Goal: Task Accomplishment & Management: Complete application form

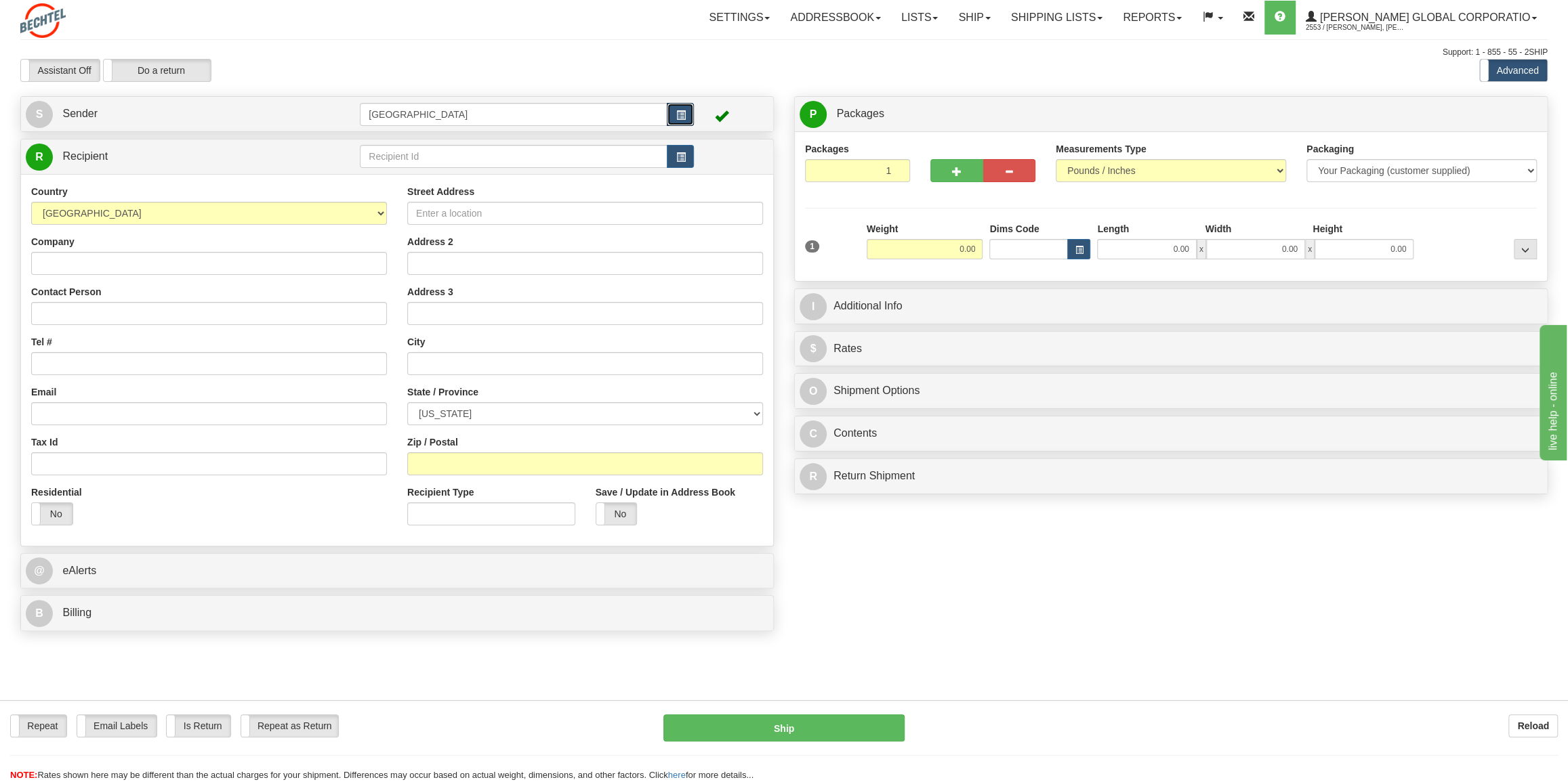
click at [683, 111] on span "button" at bounding box center [680, 115] width 9 height 9
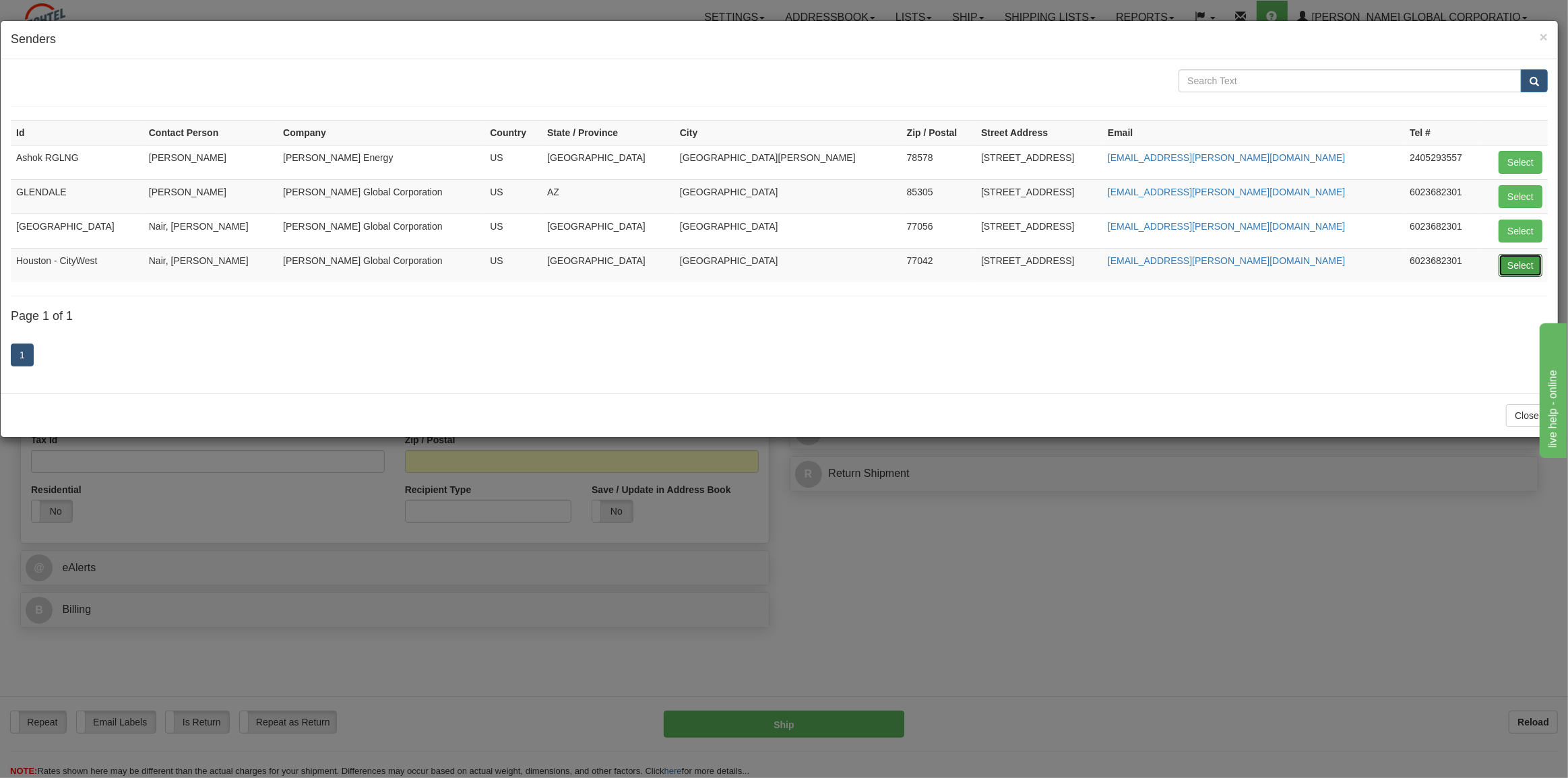
click at [1514, 261] on button "Select" at bounding box center [1520, 265] width 44 height 23
type input "Houston - CityWest"
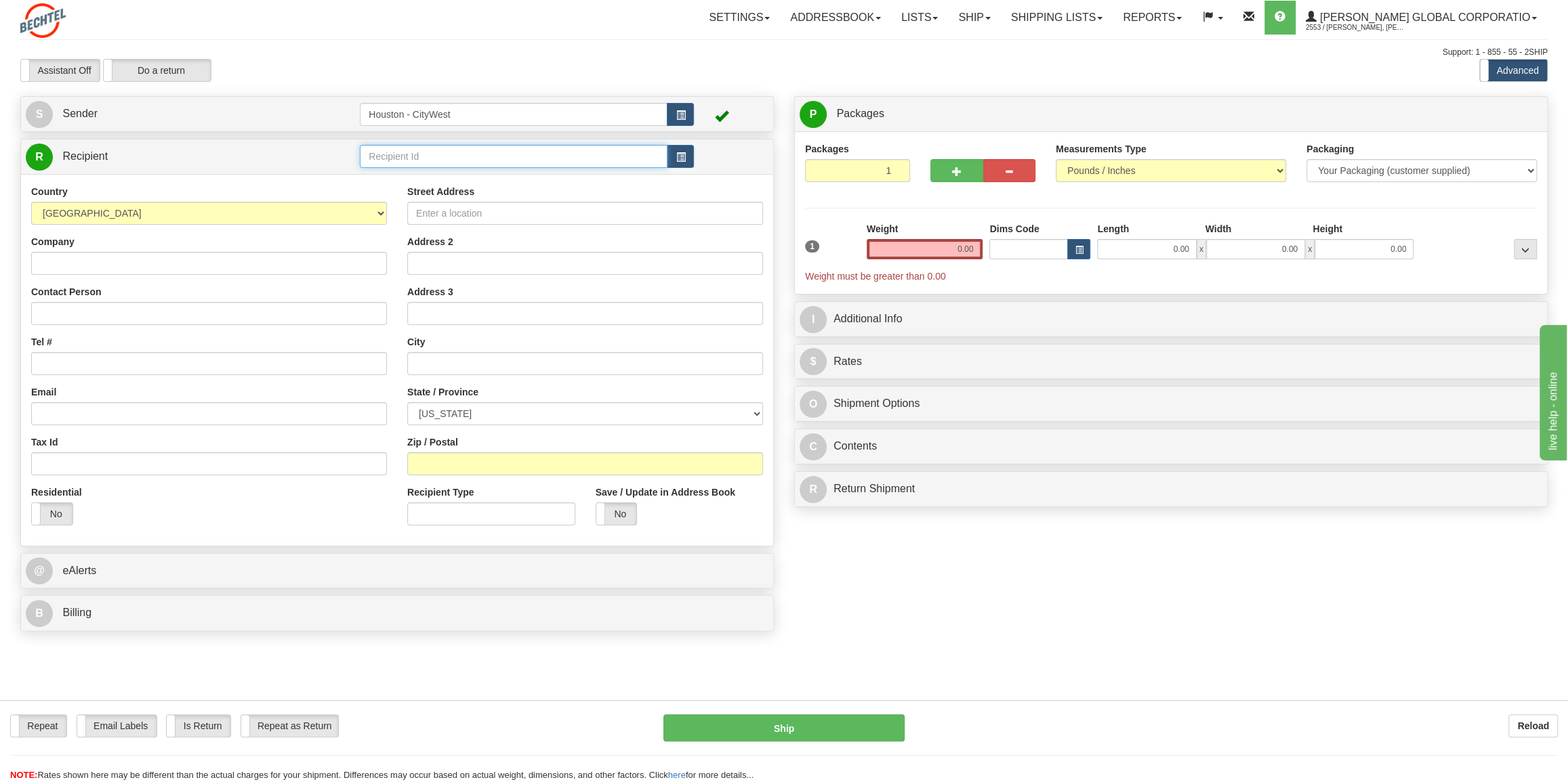
click at [417, 157] on input "text" at bounding box center [514, 156] width 308 height 23
click at [683, 153] on span "button" at bounding box center [680, 157] width 9 height 9
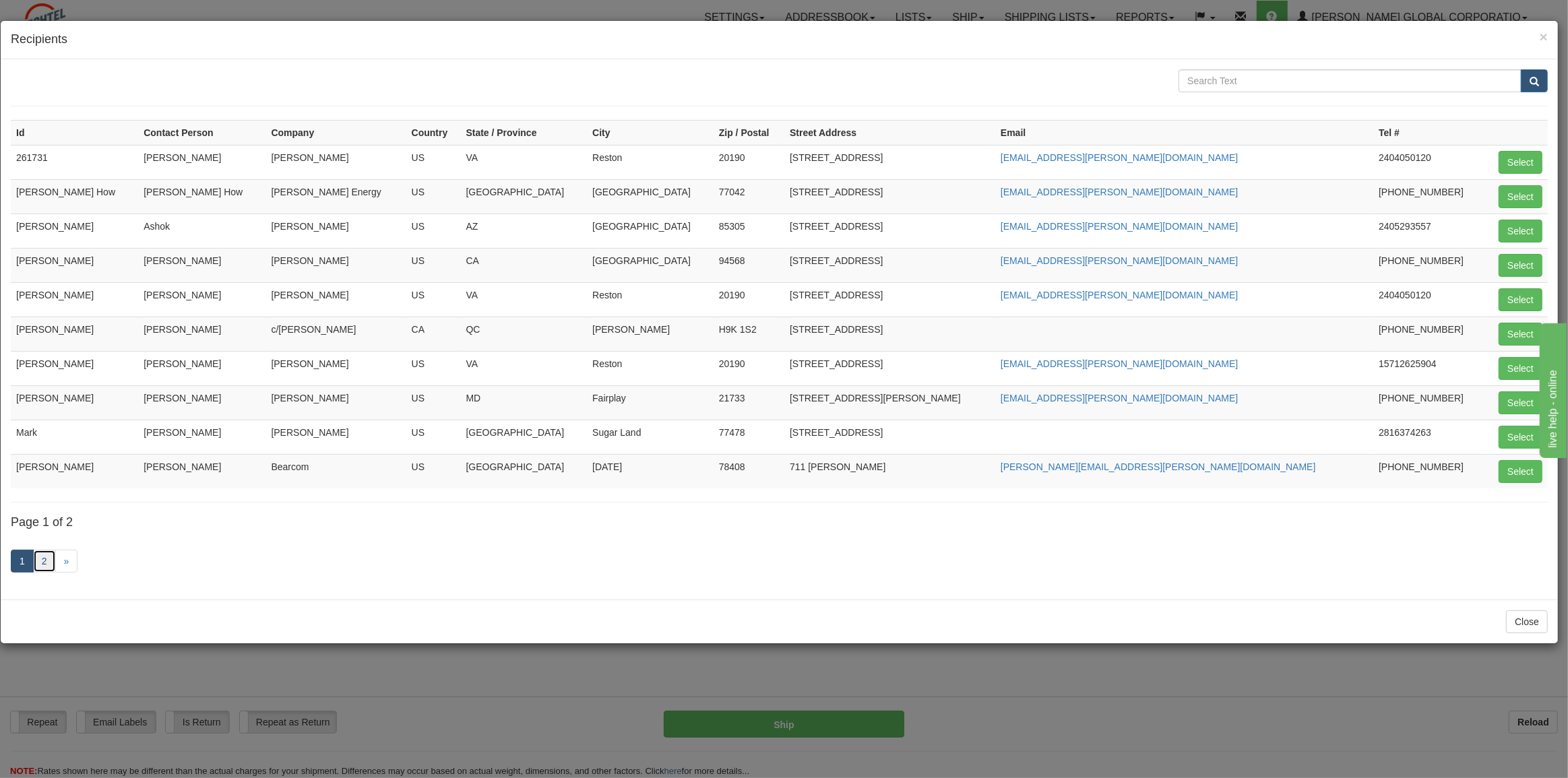
click at [47, 552] on link "2" at bounding box center [44, 561] width 23 height 23
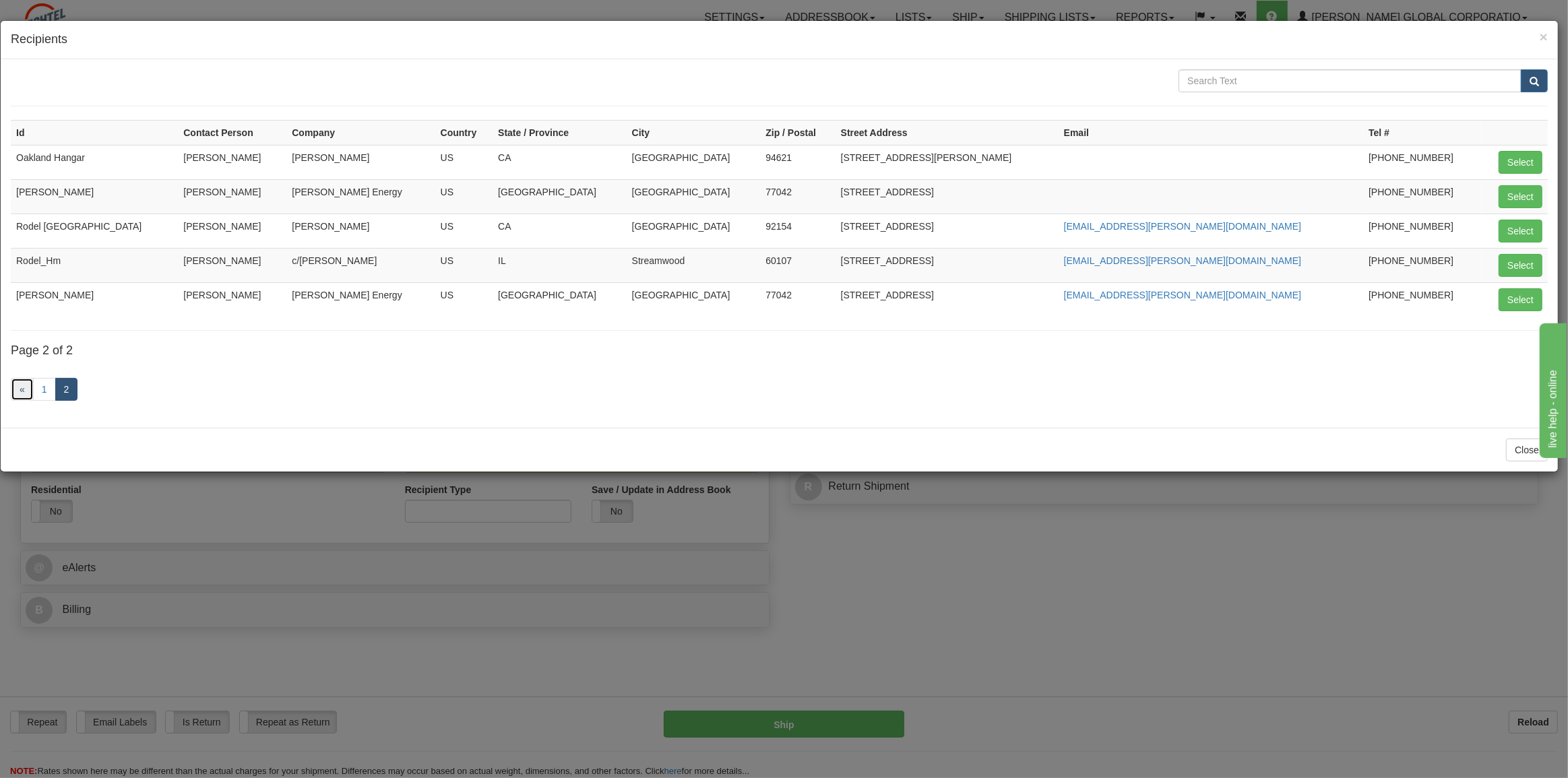
click at [22, 385] on link "«" at bounding box center [22, 389] width 23 height 23
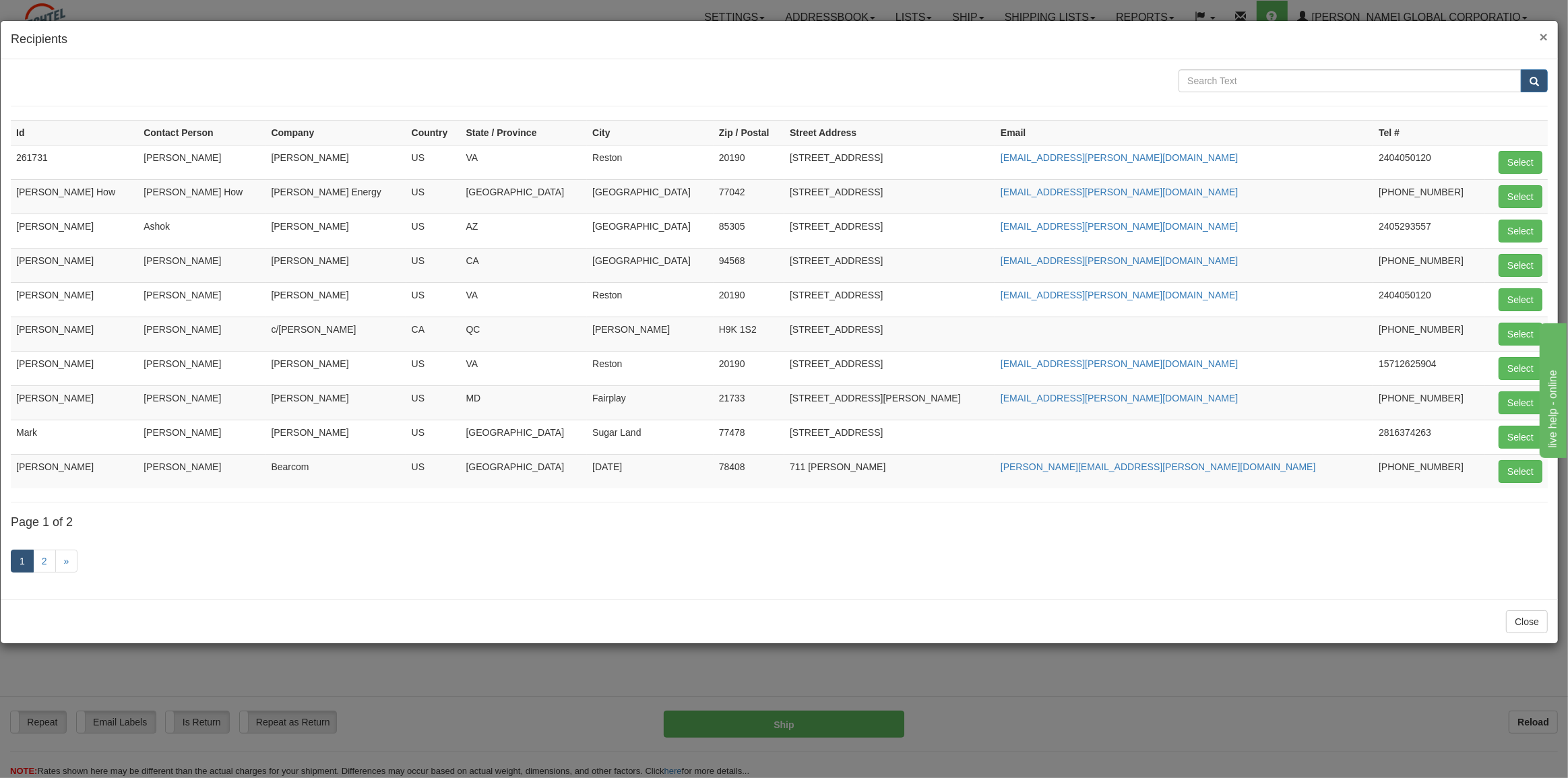
click at [1543, 36] on span "×" at bounding box center [1543, 37] width 8 height 16
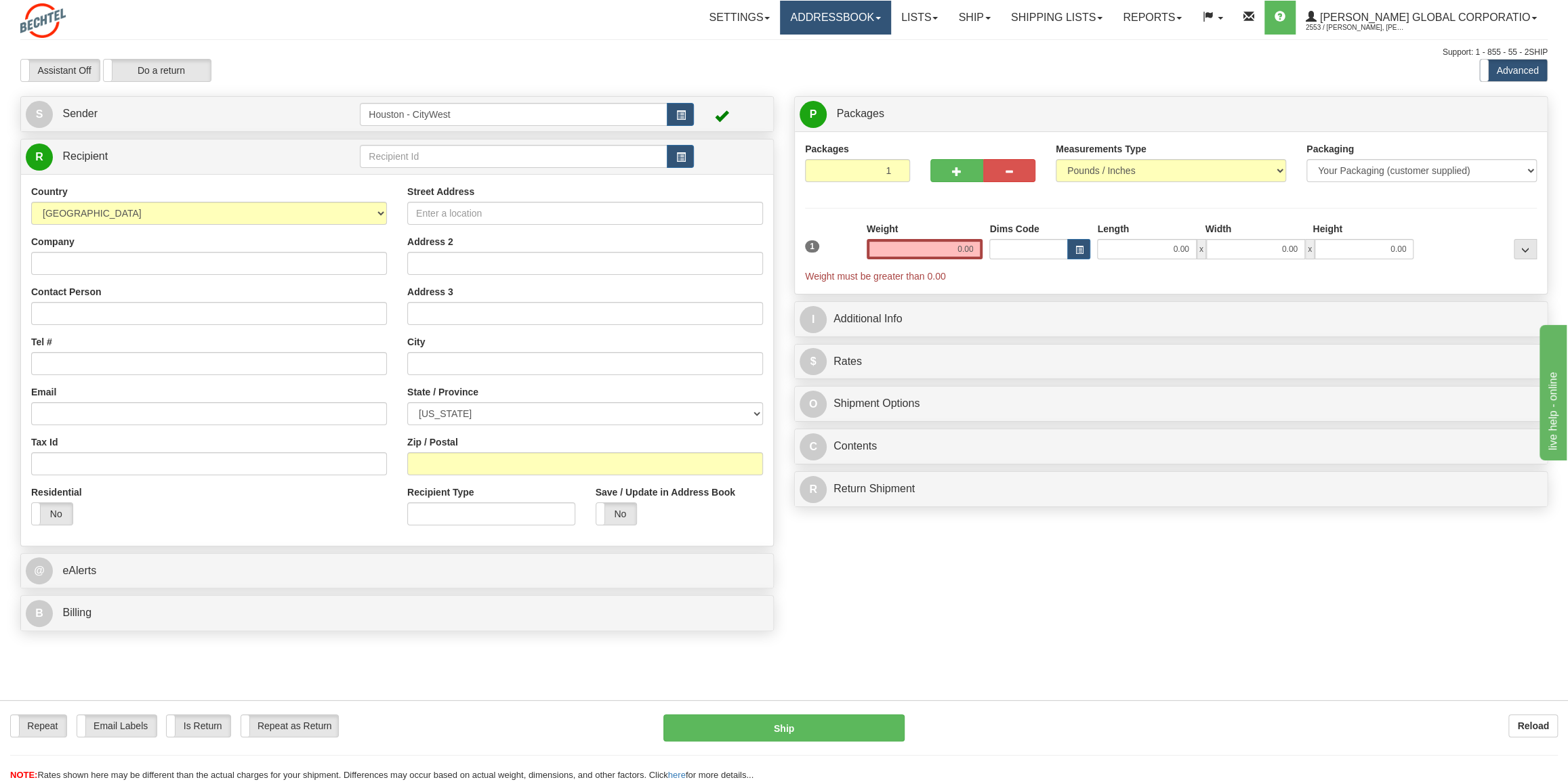
click at [884, 19] on link "Addressbook" at bounding box center [835, 17] width 111 height 34
click at [841, 43] on span "Recipients" at bounding box center [819, 47] width 44 height 11
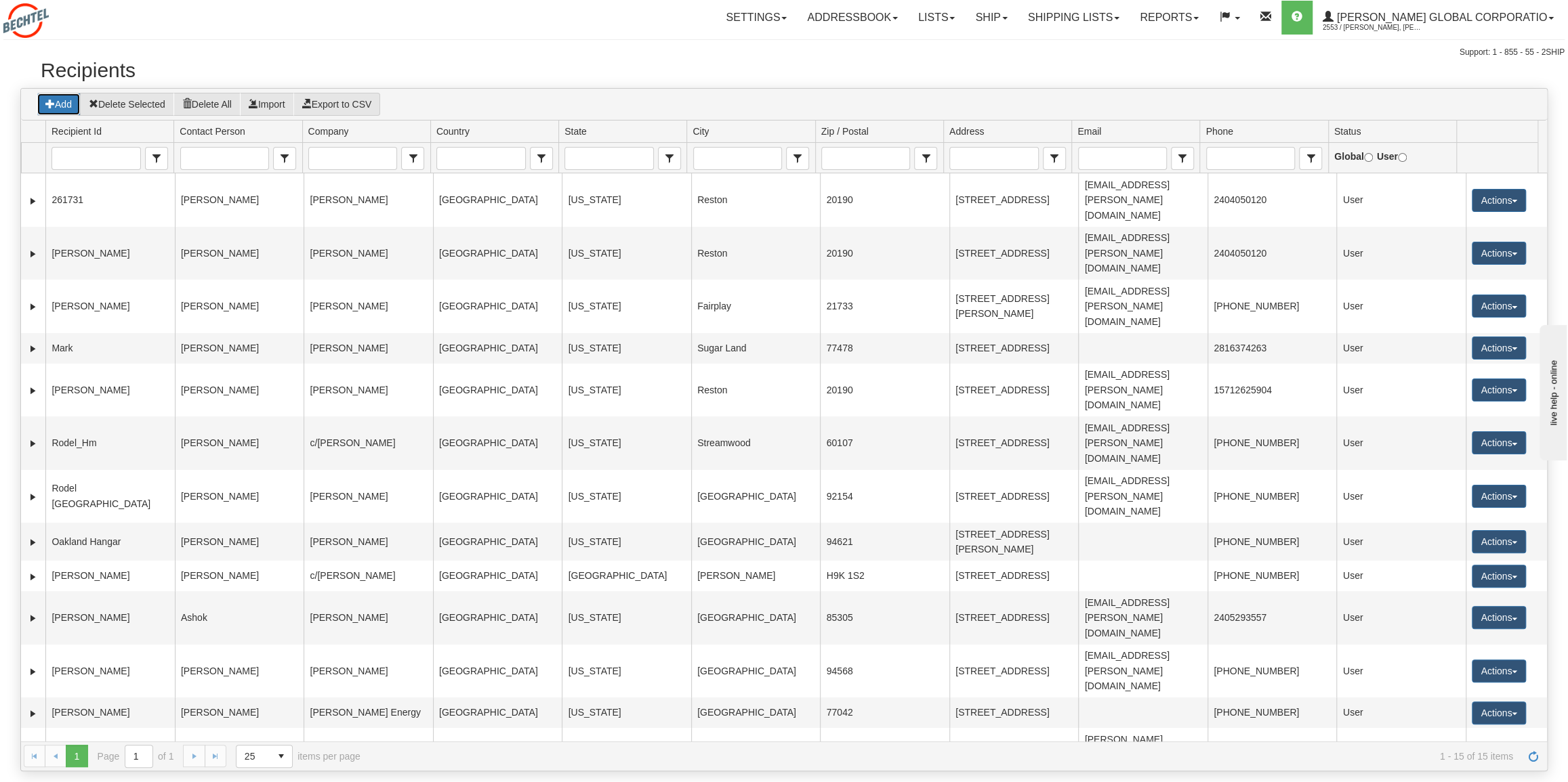
click at [55, 97] on button "Add" at bounding box center [59, 104] width 44 height 23
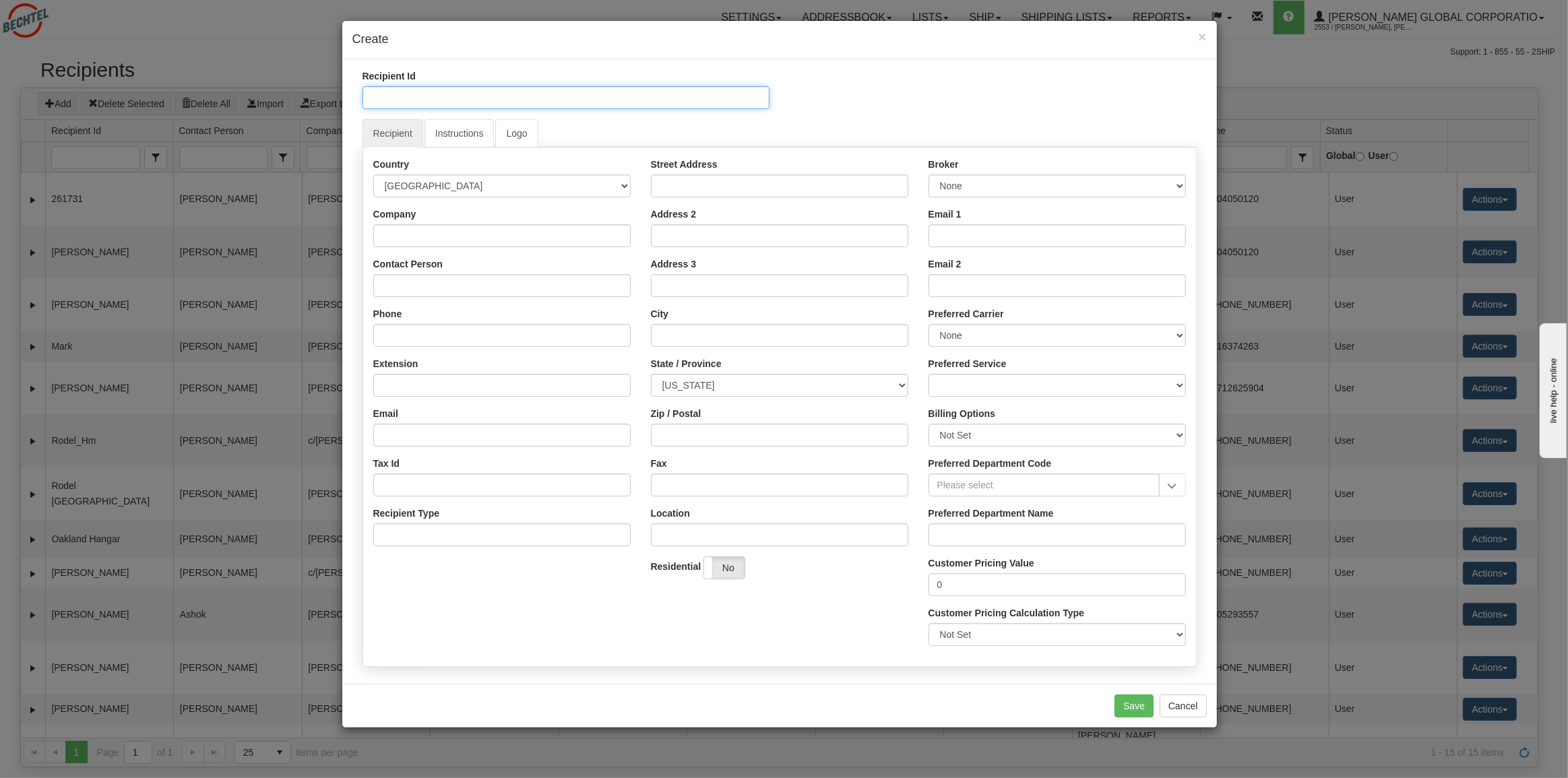
click at [422, 96] on input "Recipient Id" at bounding box center [565, 97] width 407 height 23
drag, startPoint x: 472, startPoint y: 96, endPoint x: 390, endPoint y: 89, distance: 82.3
click at [390, 89] on input "Tim SAtafford" at bounding box center [565, 97] width 407 height 23
type input "[PERSON_NAME]"
click at [484, 229] on input "Company" at bounding box center [502, 235] width 258 height 23
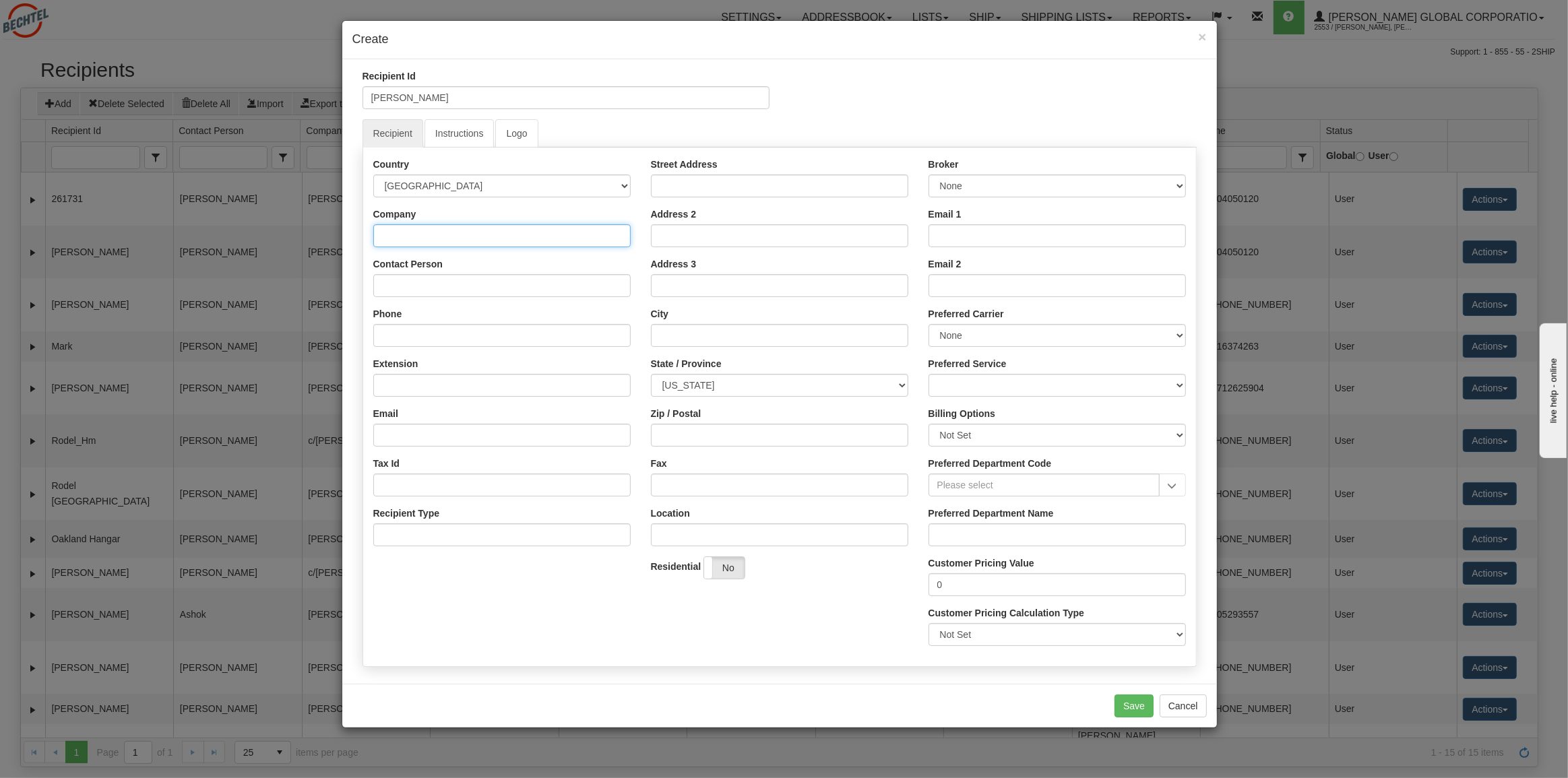
click at [483, 233] on input "Company" at bounding box center [502, 235] width 258 height 23
type input "[PERSON_NAME] Energy"
click at [575, 179] on select "AFGHANISTAN ALAND ISLANDS ALBANIA ALGERIA AMERICAN SAMOA ANDORRA ANGOLA ANGUILL…" at bounding box center [502, 185] width 258 height 23
click at [668, 115] on div "Recipient Id Tim Stafford" at bounding box center [565, 95] width 427 height 50
click at [734, 187] on input "Street Address" at bounding box center [779, 185] width 258 height 23
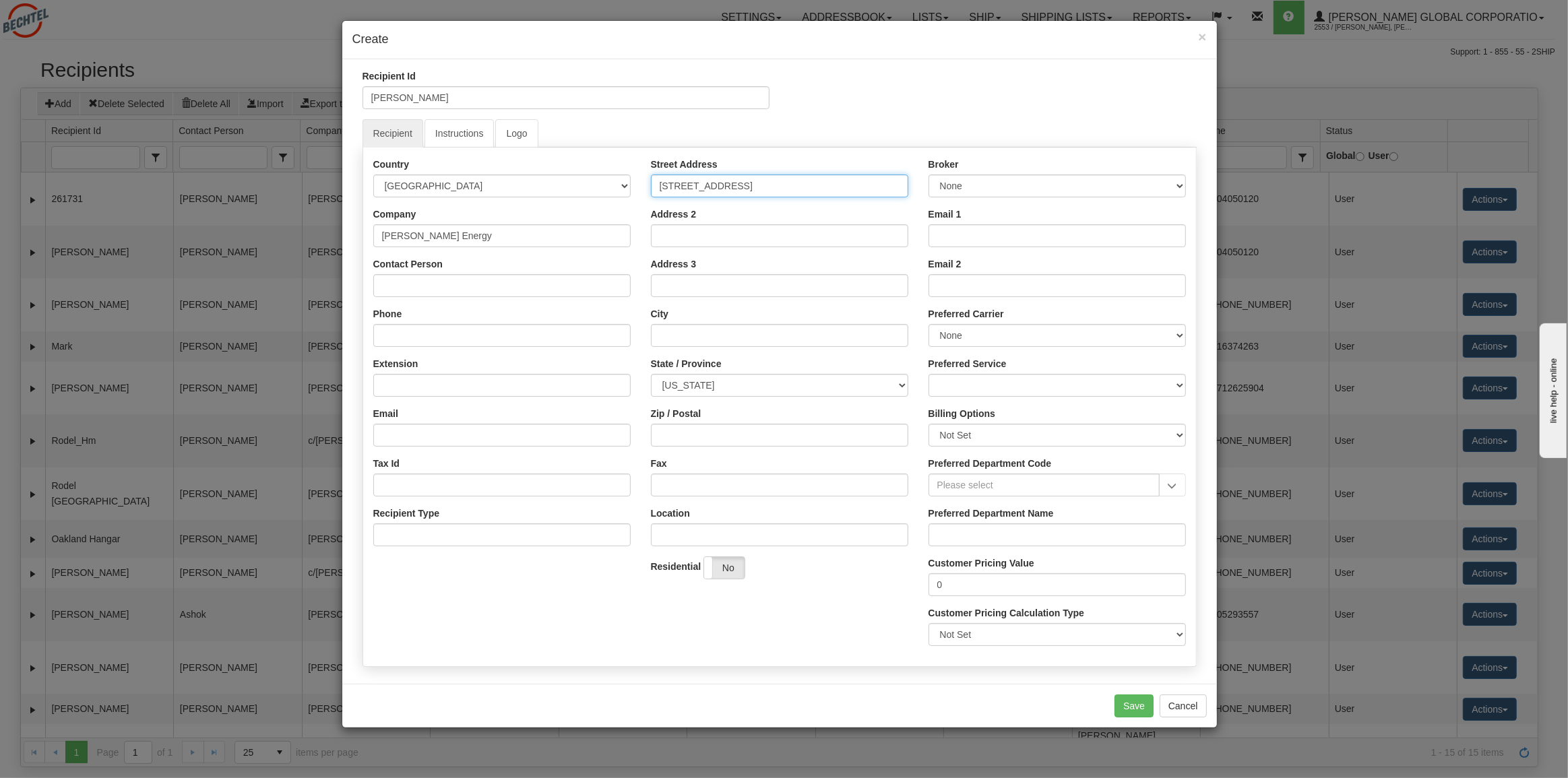
type input "[STREET_ADDRESS]"
click at [686, 235] on input "Address 2" at bounding box center [779, 235] width 258 height 23
click at [660, 336] on input "City" at bounding box center [779, 335] width 258 height 23
type input "Port [PERSON_NAME]"
click at [694, 382] on select "ALABAMA ALASKA ARIZONA ARKANSAS Armed Forces America Armed Forces Europe Armed …" at bounding box center [779, 385] width 258 height 23
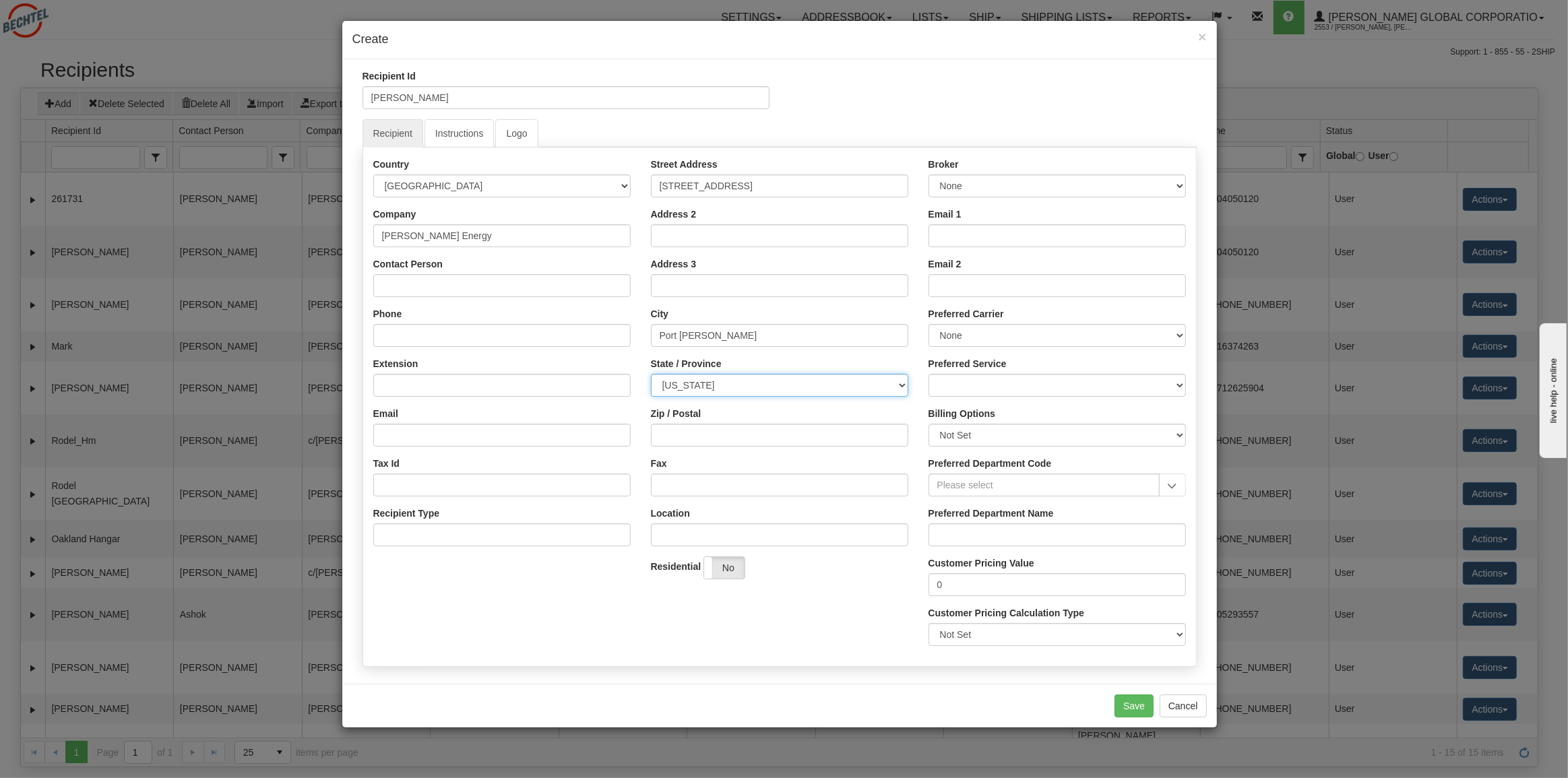
select select "[GEOGRAPHIC_DATA]"
click at [650, 374] on select "ALABAMA ALASKA ARIZONA ARKANSAS Armed Forces America Armed Forces Europe Armed …" at bounding box center [779, 385] width 258 height 23
click at [686, 430] on input "Zip / Postal" at bounding box center [779, 435] width 258 height 23
type input "77640"
click at [597, 633] on div "Country AFGHANISTAN ALAND ISLANDS ALBANIA ALGERIA AMERICAN SAMOA ANDORRA ANGOLA…" at bounding box center [779, 407] width 832 height 498
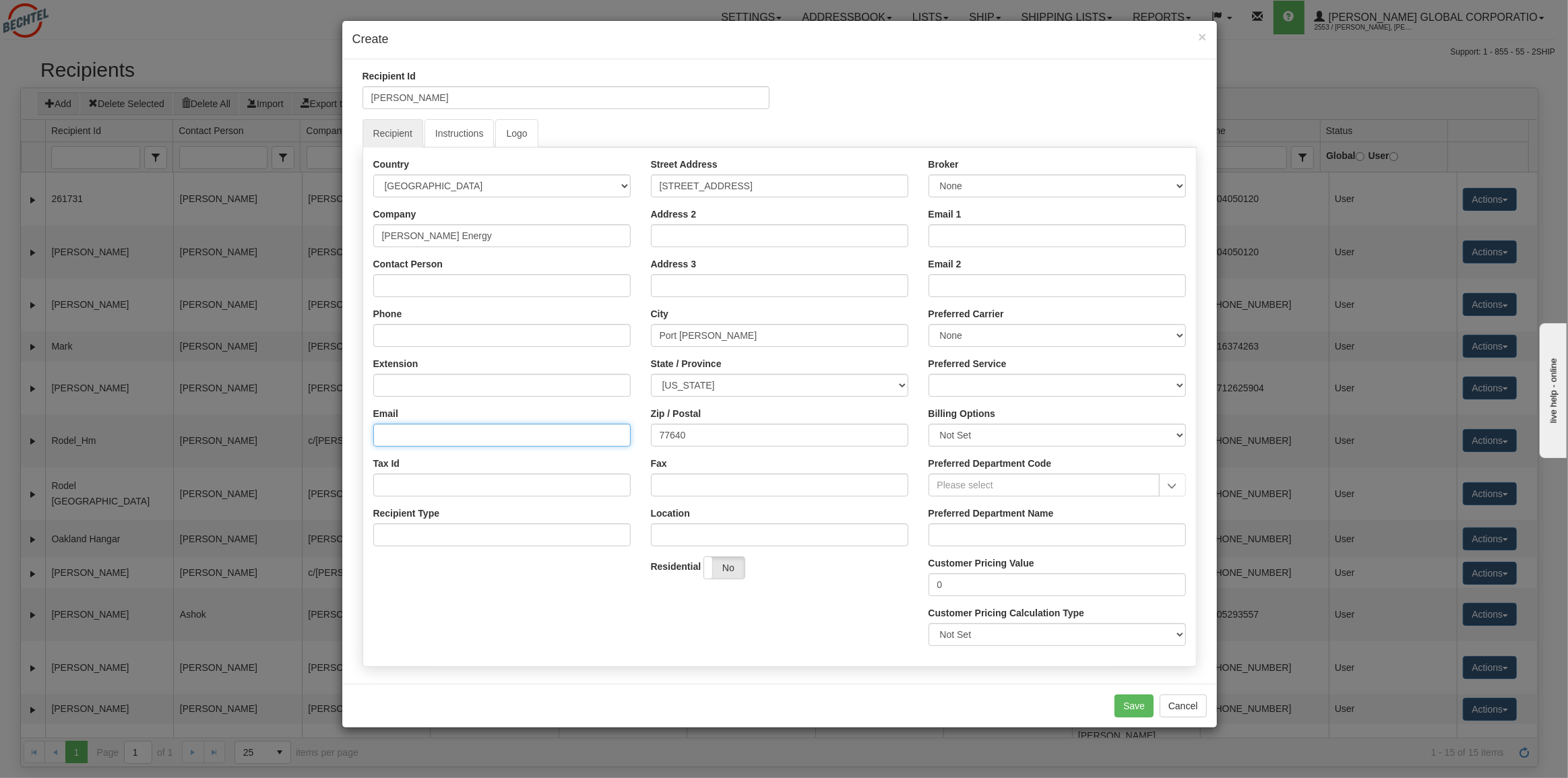
click at [472, 435] on input "Email" at bounding box center [502, 435] width 258 height 23
click at [402, 434] on input "Email" at bounding box center [502, 435] width 258 height 23
paste input "[EMAIL_ADDRESS][PERSON_NAME][DOMAIN_NAME]"
type input "[EMAIL_ADDRESS][PERSON_NAME][DOMAIN_NAME]"
click at [553, 598] on div "Country AFGHANISTAN ALAND ISLANDS ALBANIA ALGERIA AMERICAN SAMOA ANDORRA ANGOLA…" at bounding box center [779, 407] width 832 height 498
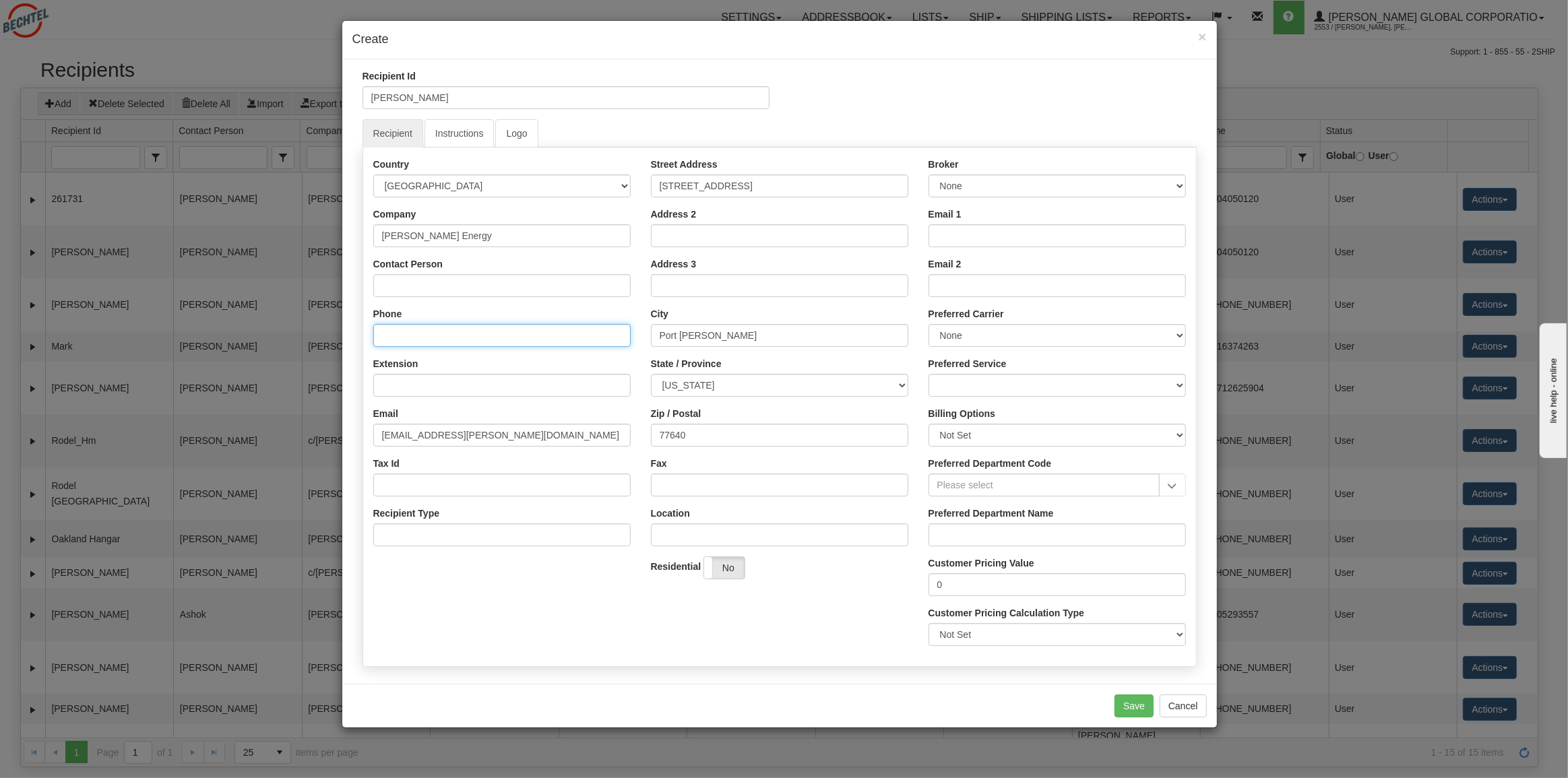
click at [402, 328] on input "Phone" at bounding box center [502, 335] width 258 height 23
paste input "1 4092503540"
type input "1 4092503540"
click at [1132, 709] on button "Save" at bounding box center [1134, 705] width 39 height 23
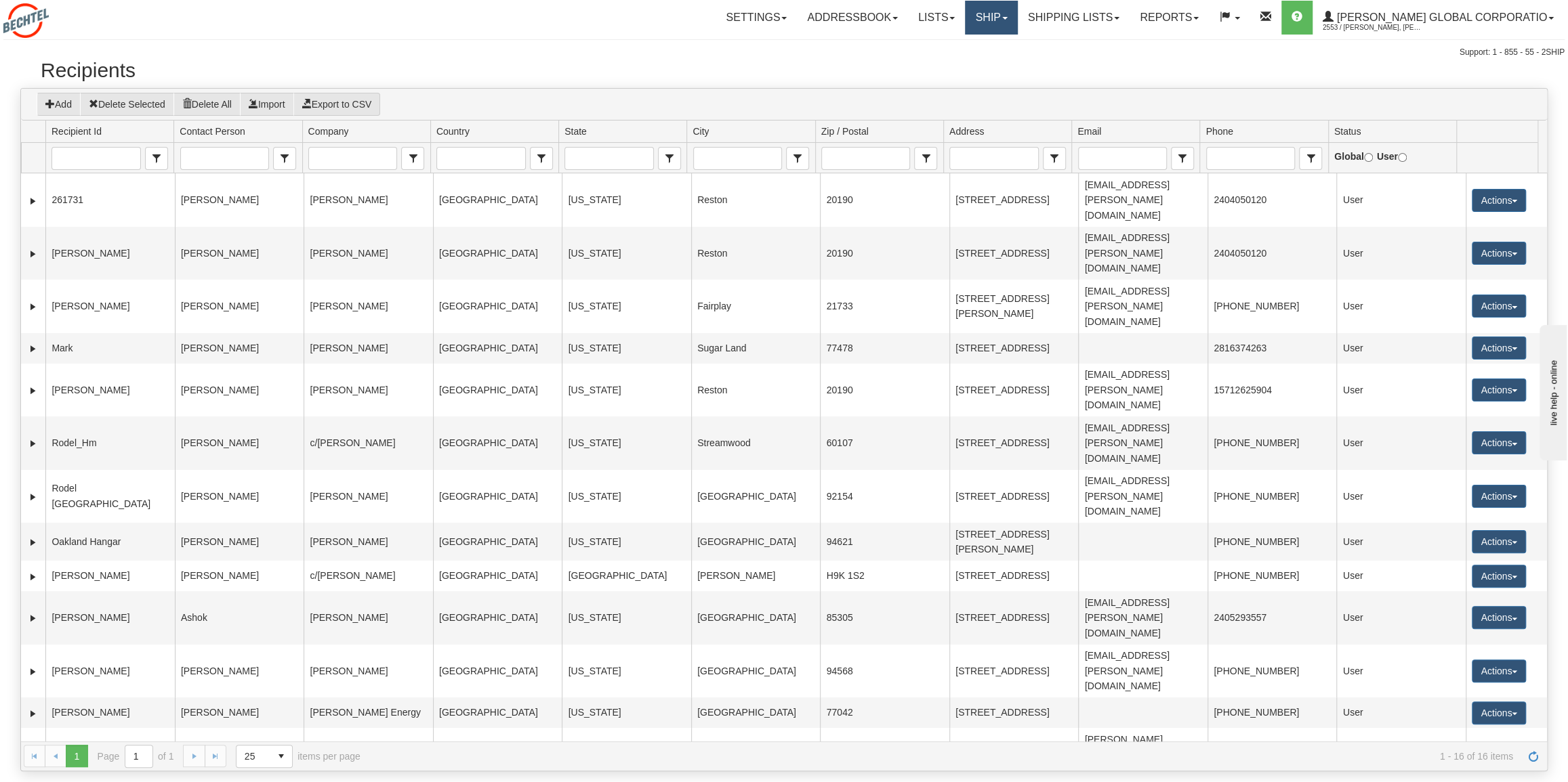
click at [1017, 20] on link "Ship" at bounding box center [991, 17] width 52 height 34
click at [975, 44] on span "Ship Screen" at bounding box center [950, 47] width 52 height 11
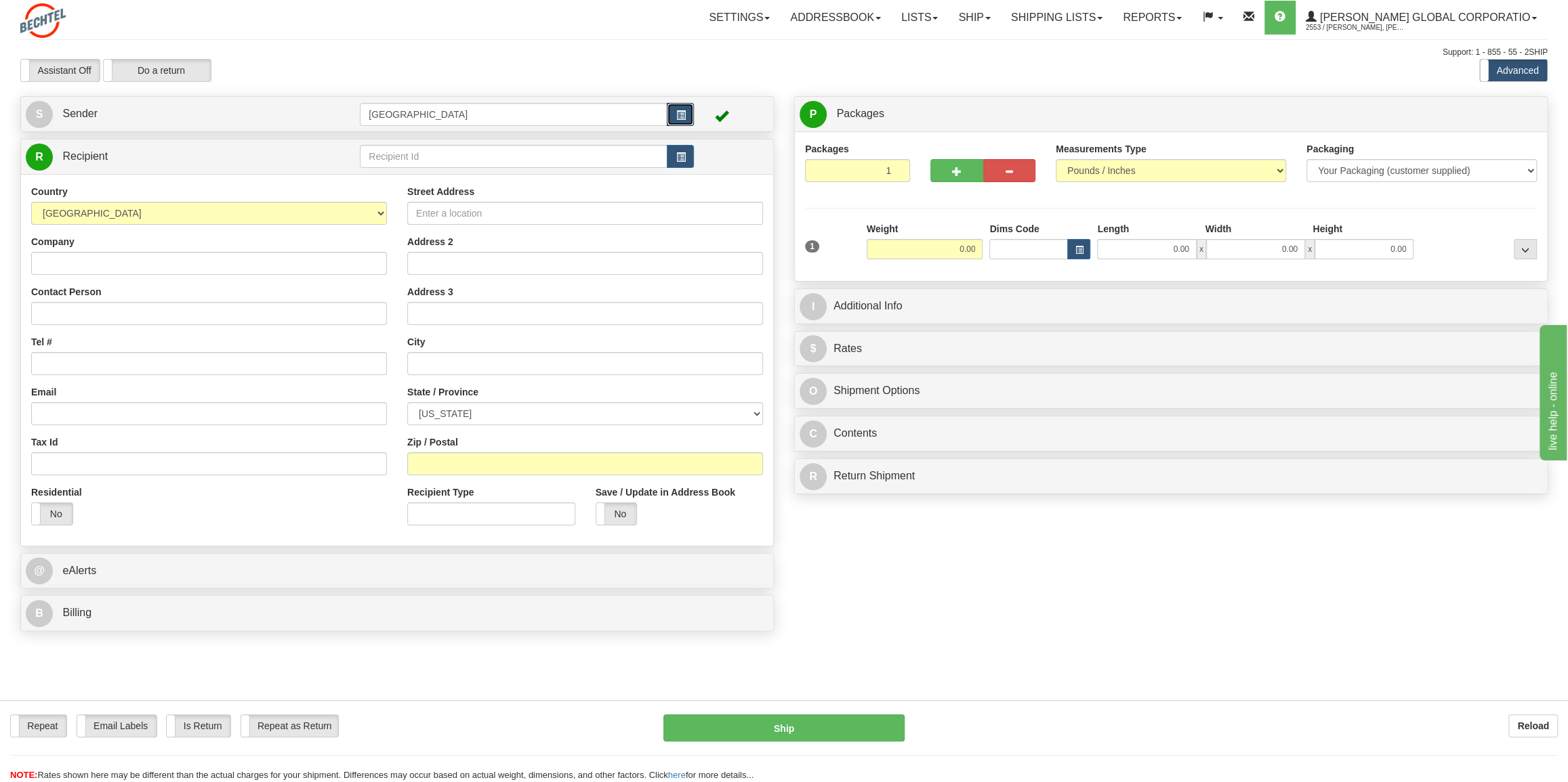
click at [691, 115] on button "button" at bounding box center [680, 114] width 27 height 23
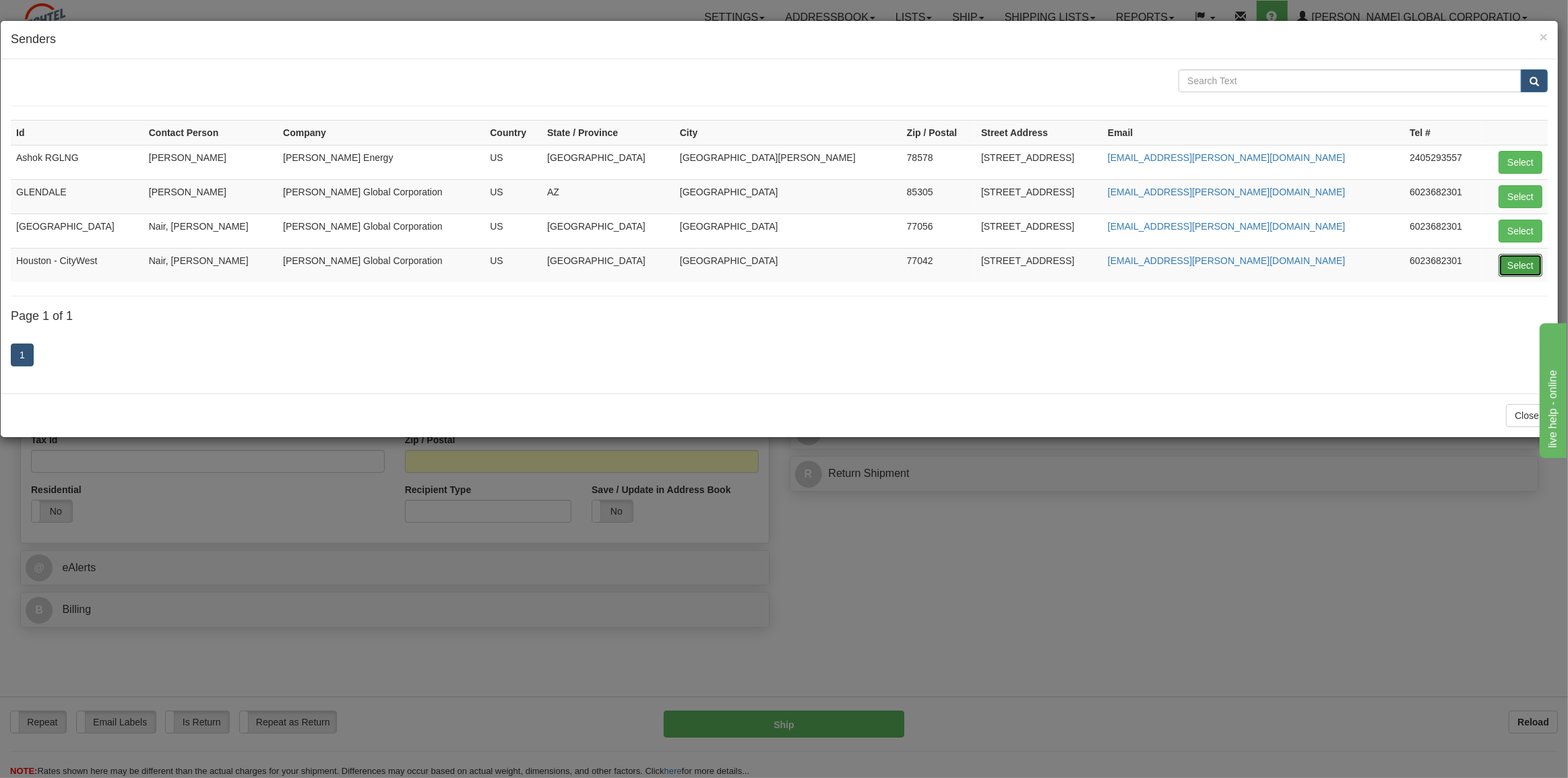
click at [1520, 266] on button "Select" at bounding box center [1520, 265] width 44 height 23
type input "Houston - CityWest"
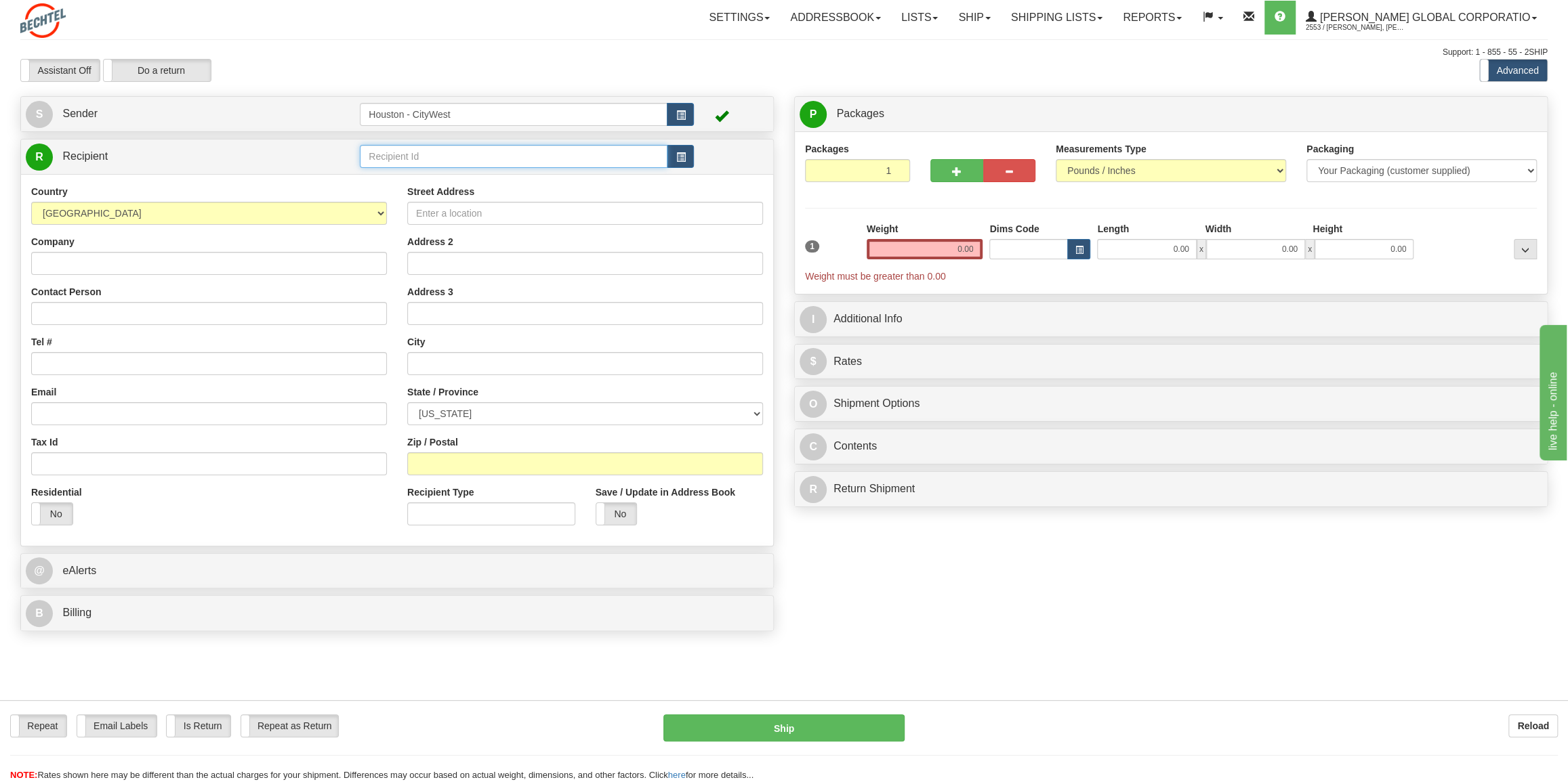
click at [421, 158] on input "text" at bounding box center [514, 156] width 308 height 23
click at [422, 159] on input "text" at bounding box center [514, 156] width 308 height 23
click at [684, 159] on span "button" at bounding box center [680, 157] width 9 height 9
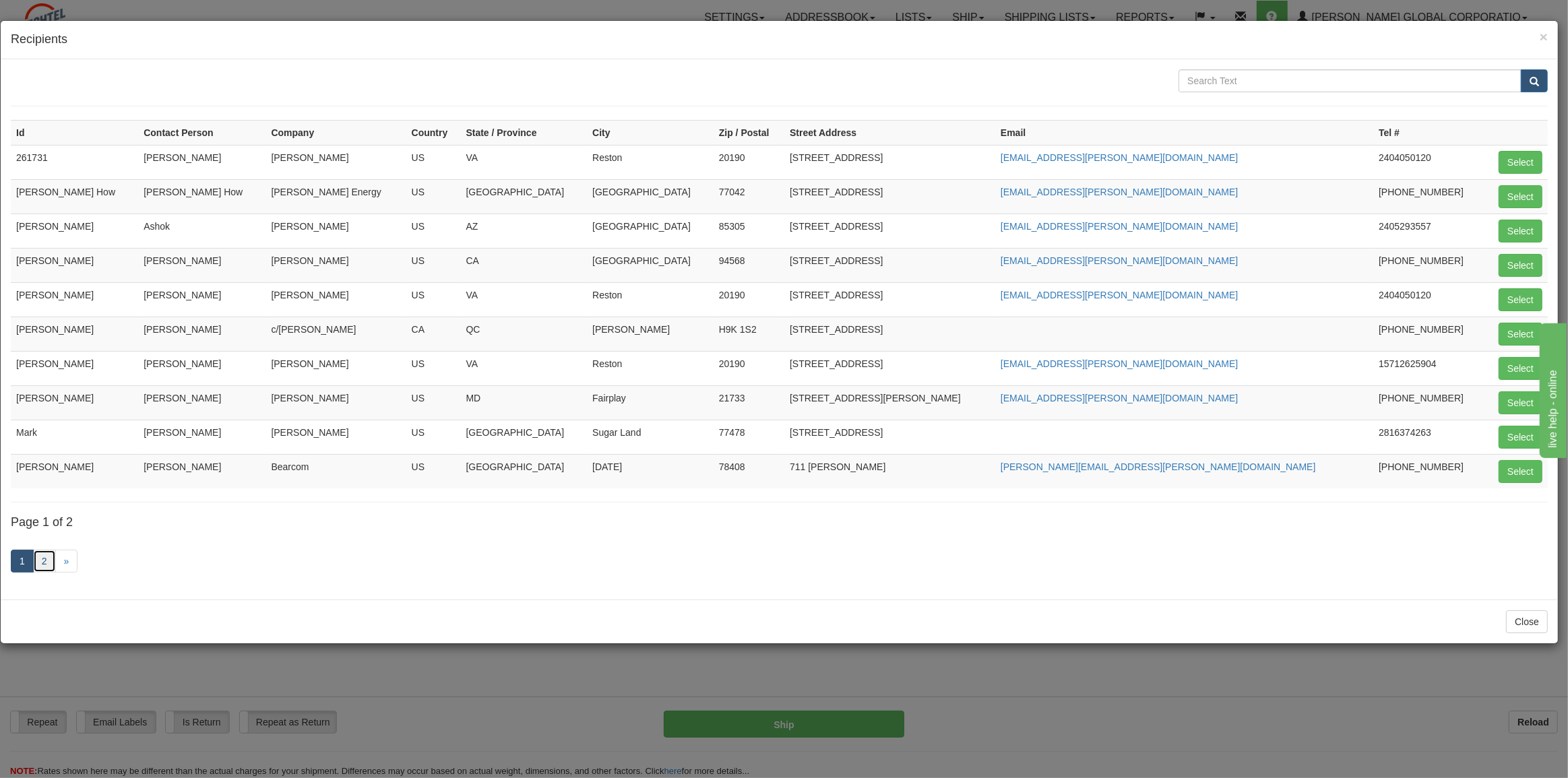
click at [42, 559] on link "2" at bounding box center [44, 561] width 23 height 23
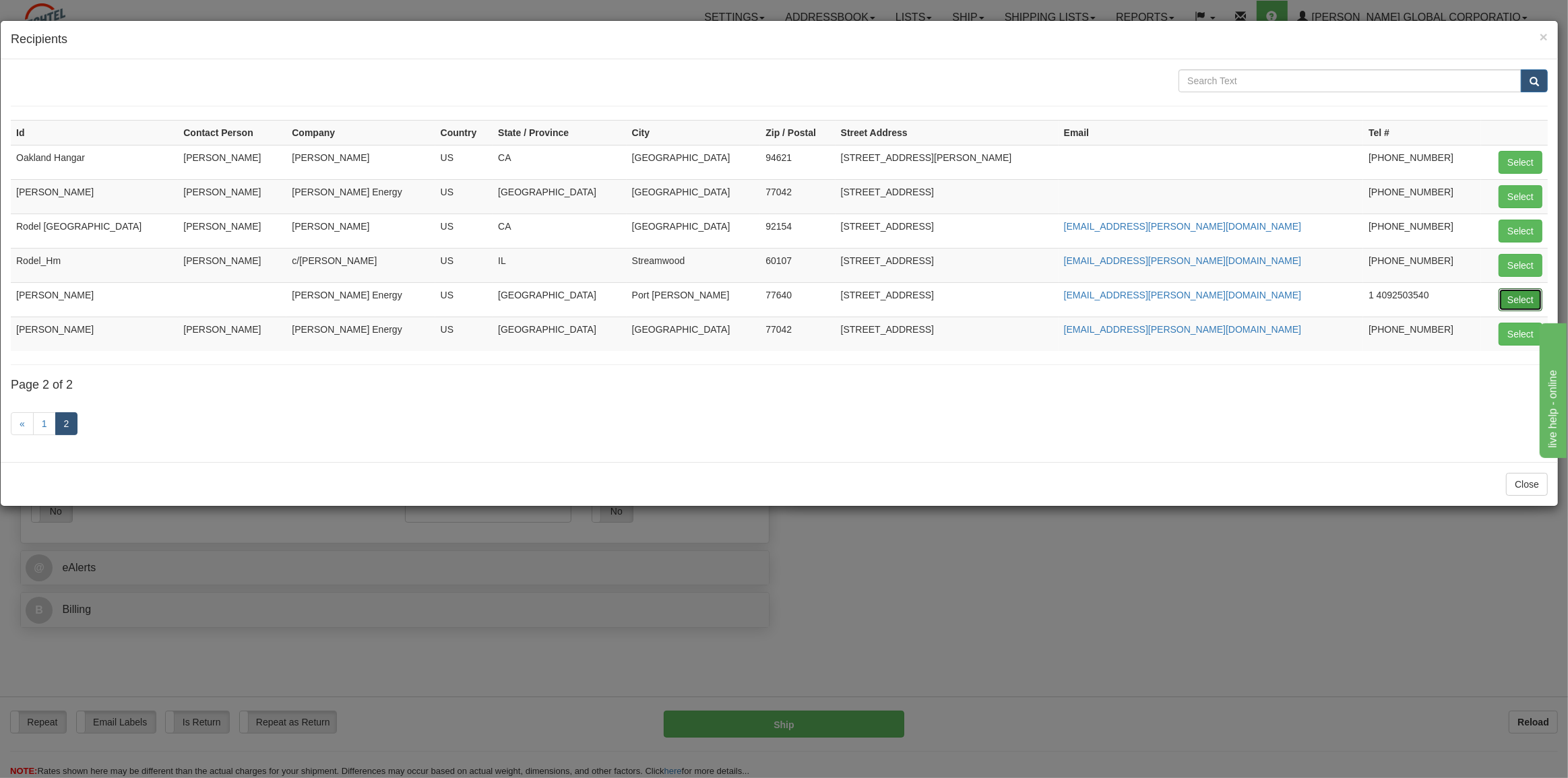
click at [1524, 300] on button "Select" at bounding box center [1520, 299] width 44 height 23
type input "[PERSON_NAME]"
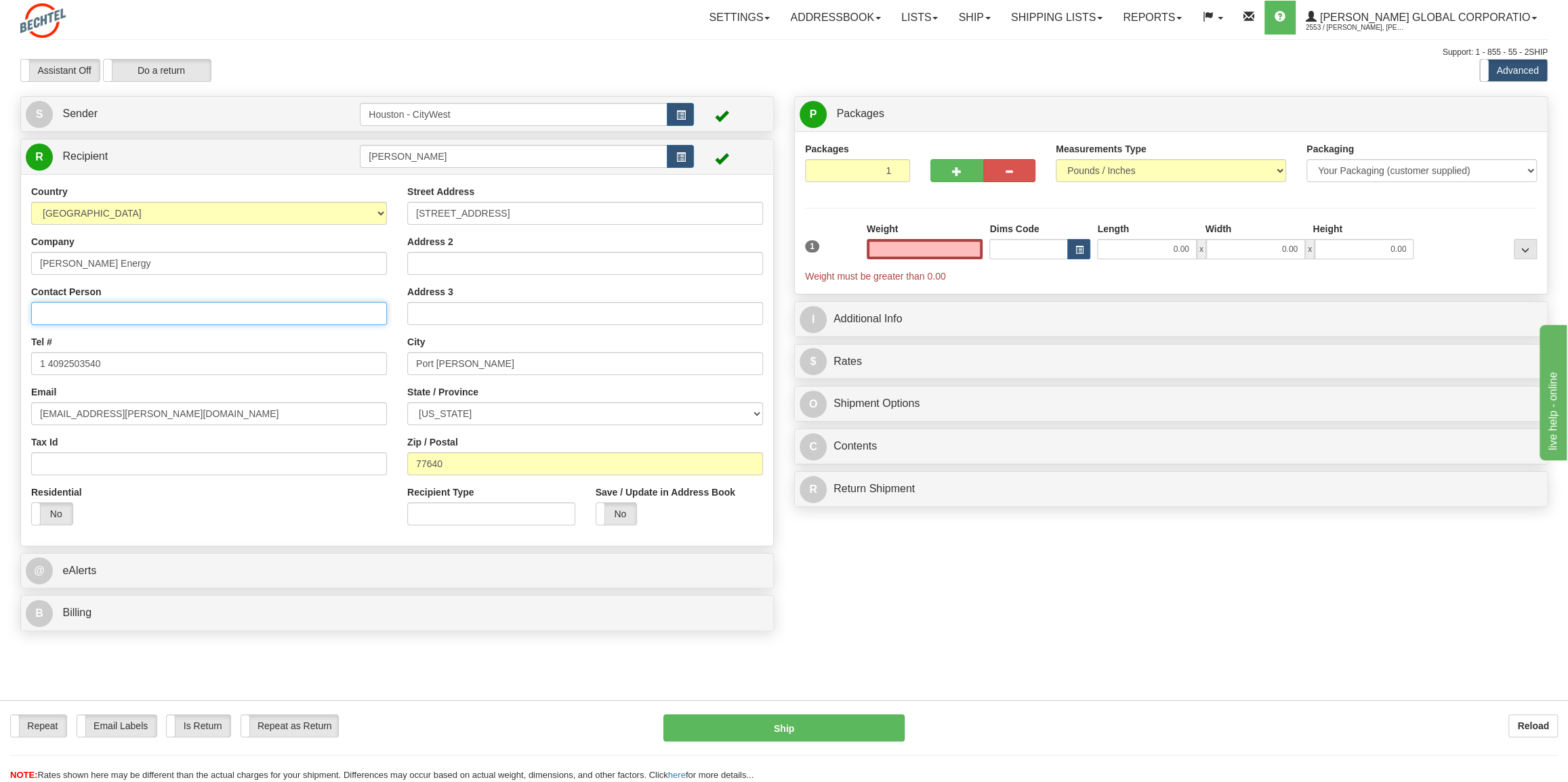
type input "0.00"
click at [86, 310] on input "Contact Person" at bounding box center [209, 313] width 356 height 23
click at [64, 314] on input "[PERSON_NAME]" at bounding box center [209, 313] width 356 height 23
click at [75, 312] on input "[PERSON_NAME]" at bounding box center [209, 313] width 356 height 23
type input "[PERSON_NAME]"
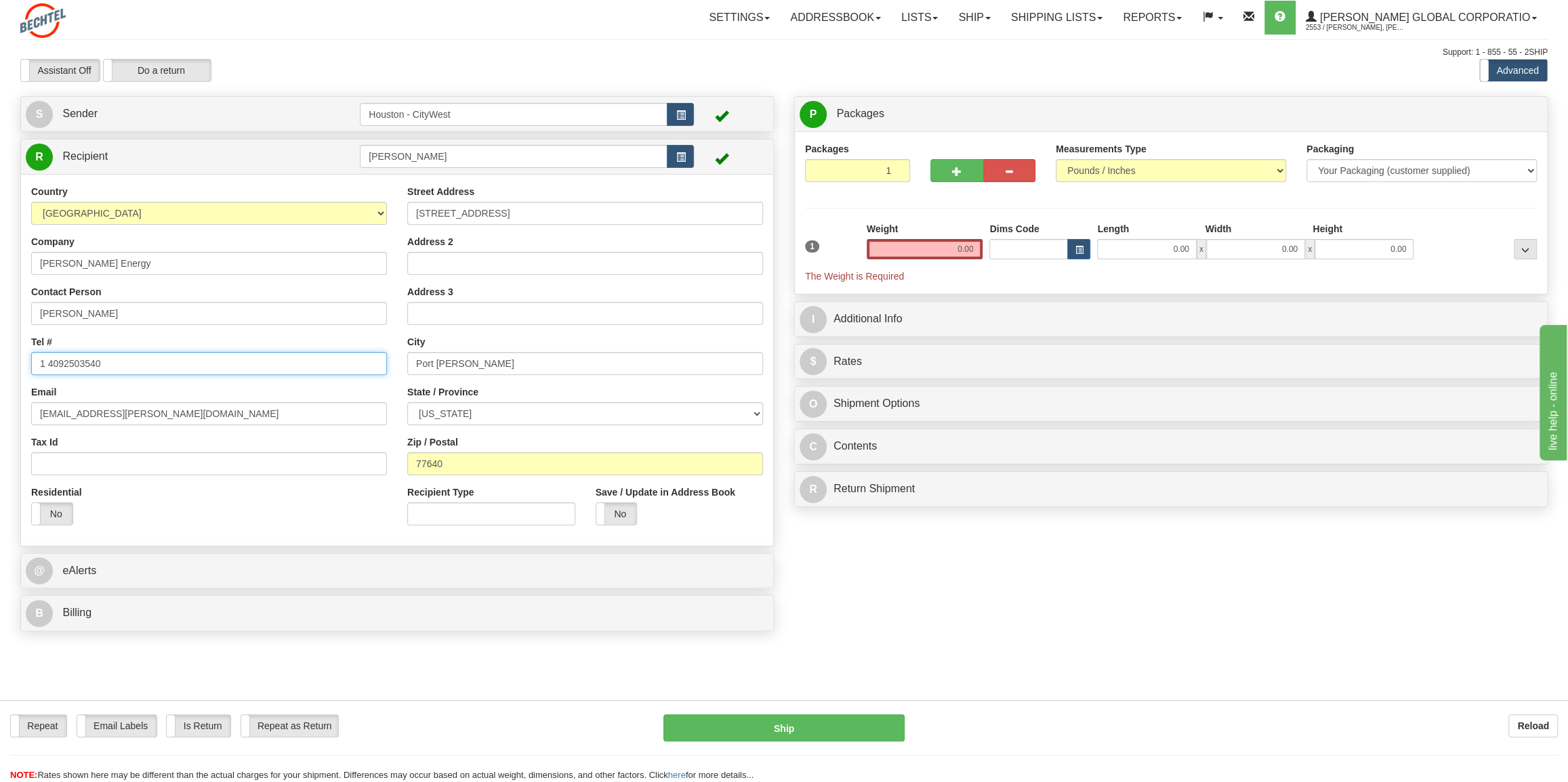
click at [139, 375] on div "Country [GEOGRAPHIC_DATA] [GEOGRAPHIC_DATA] [GEOGRAPHIC_DATA] [GEOGRAPHIC_DATA]…" at bounding box center [209, 360] width 376 height 351
drag, startPoint x: 955, startPoint y: 244, endPoint x: 980, endPoint y: 247, distance: 25.2
click at [980, 247] on input "0.00" at bounding box center [925, 250] width 116 height 20
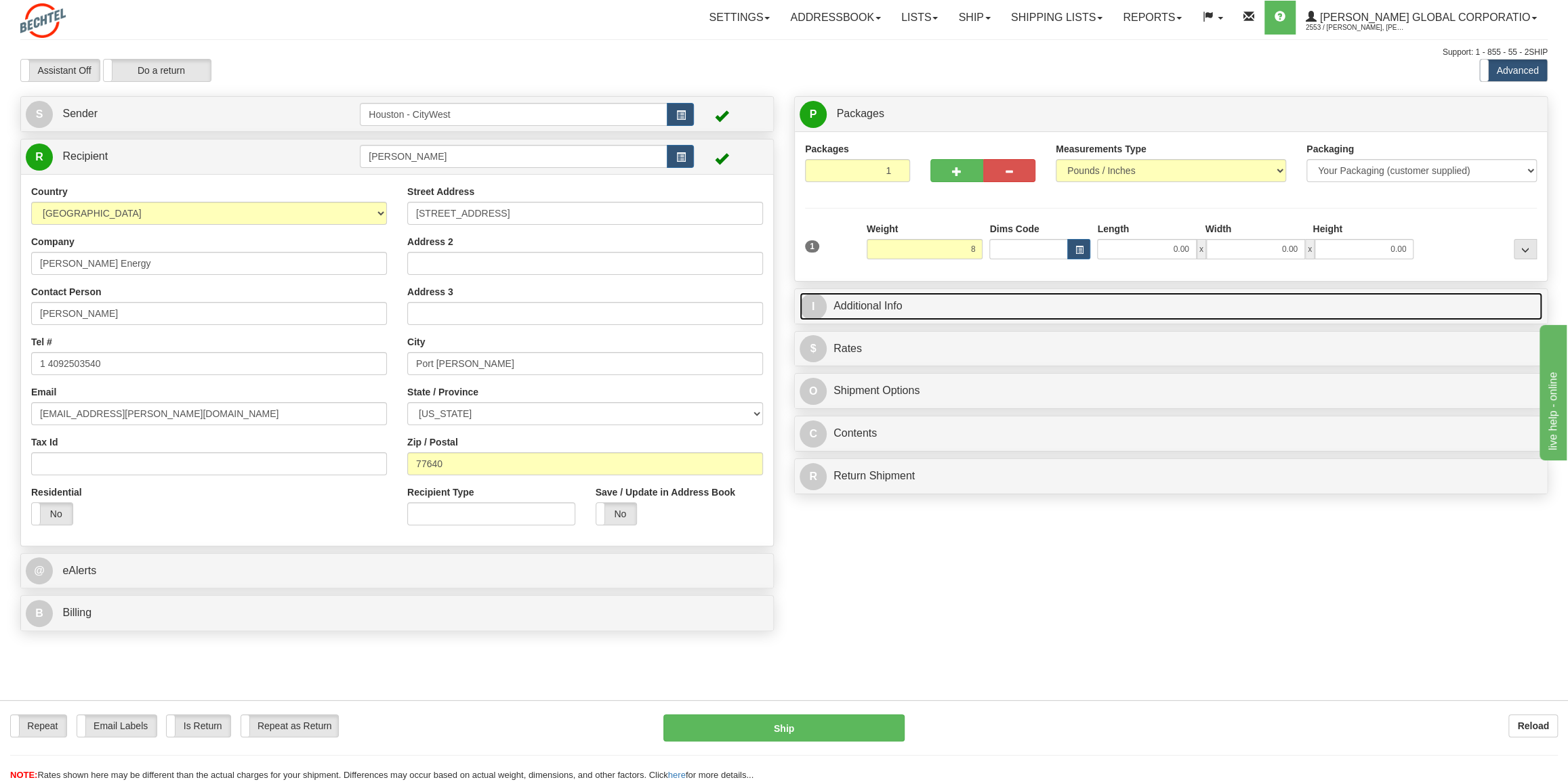
type input "8.00"
click at [1029, 304] on link "I Additional Info" at bounding box center [1171, 306] width 743 height 27
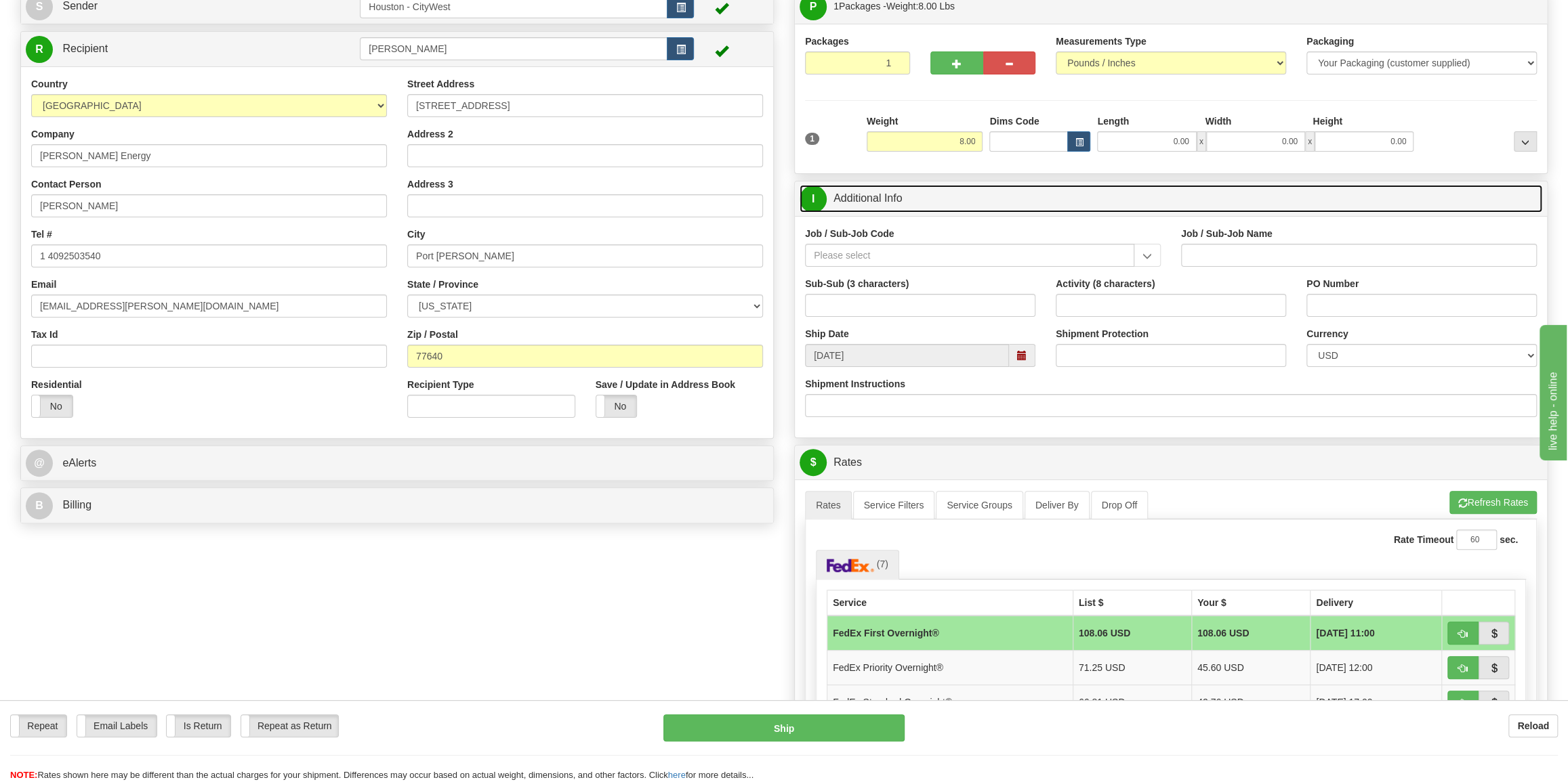
scroll to position [122, 0]
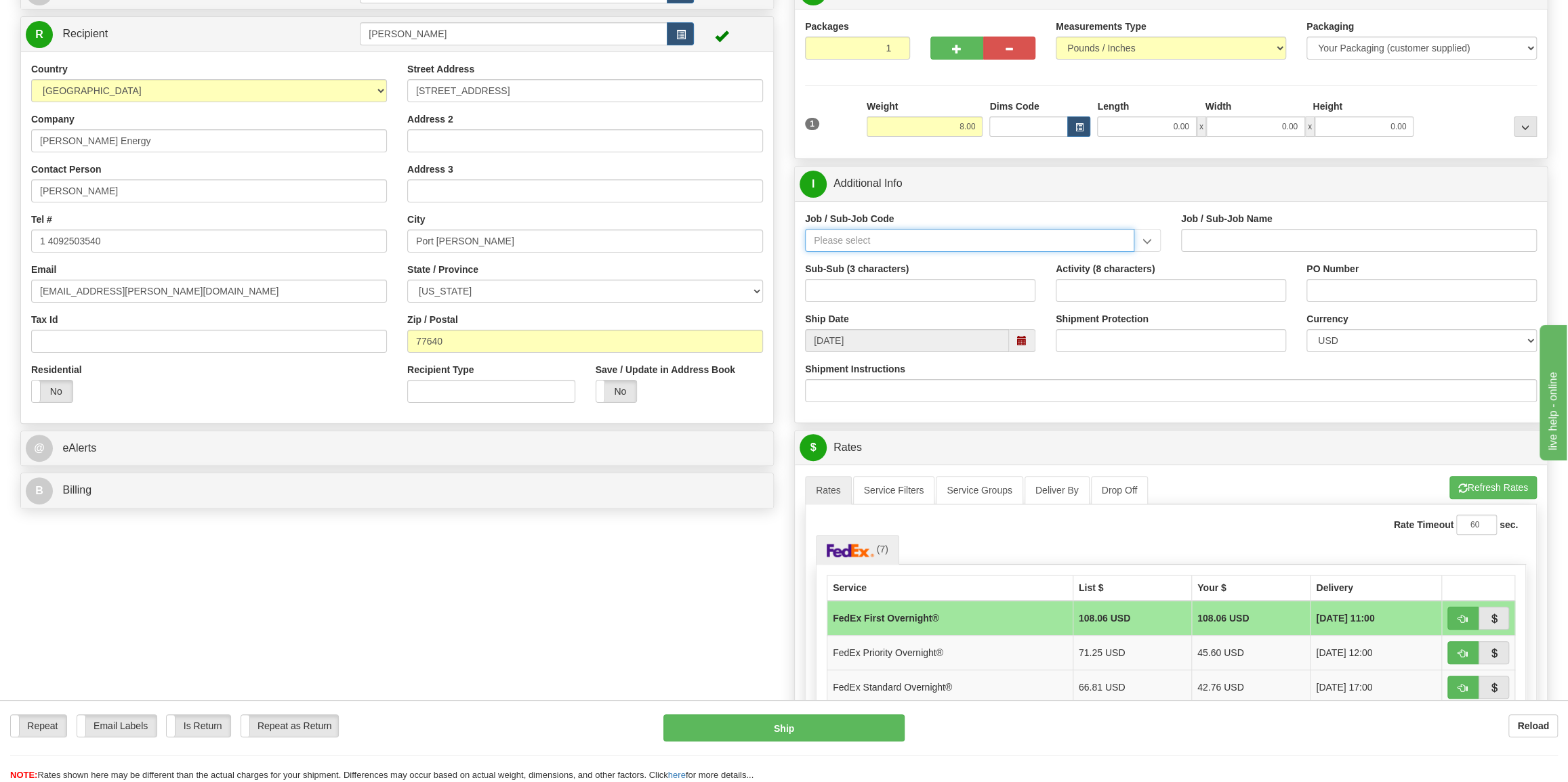
click at [1043, 239] on input "Job / Sub-Job Code" at bounding box center [969, 240] width 329 height 23
click at [899, 233] on input "Job / Sub-Job Code" at bounding box center [969, 240] width 329 height 23
type input "26196-250"
click at [854, 262] on div "26196-250" at bounding box center [967, 261] width 317 height 15
type input "PORT [PERSON_NAME] LNG - FIELD MATERIAL REQUISTIONS"
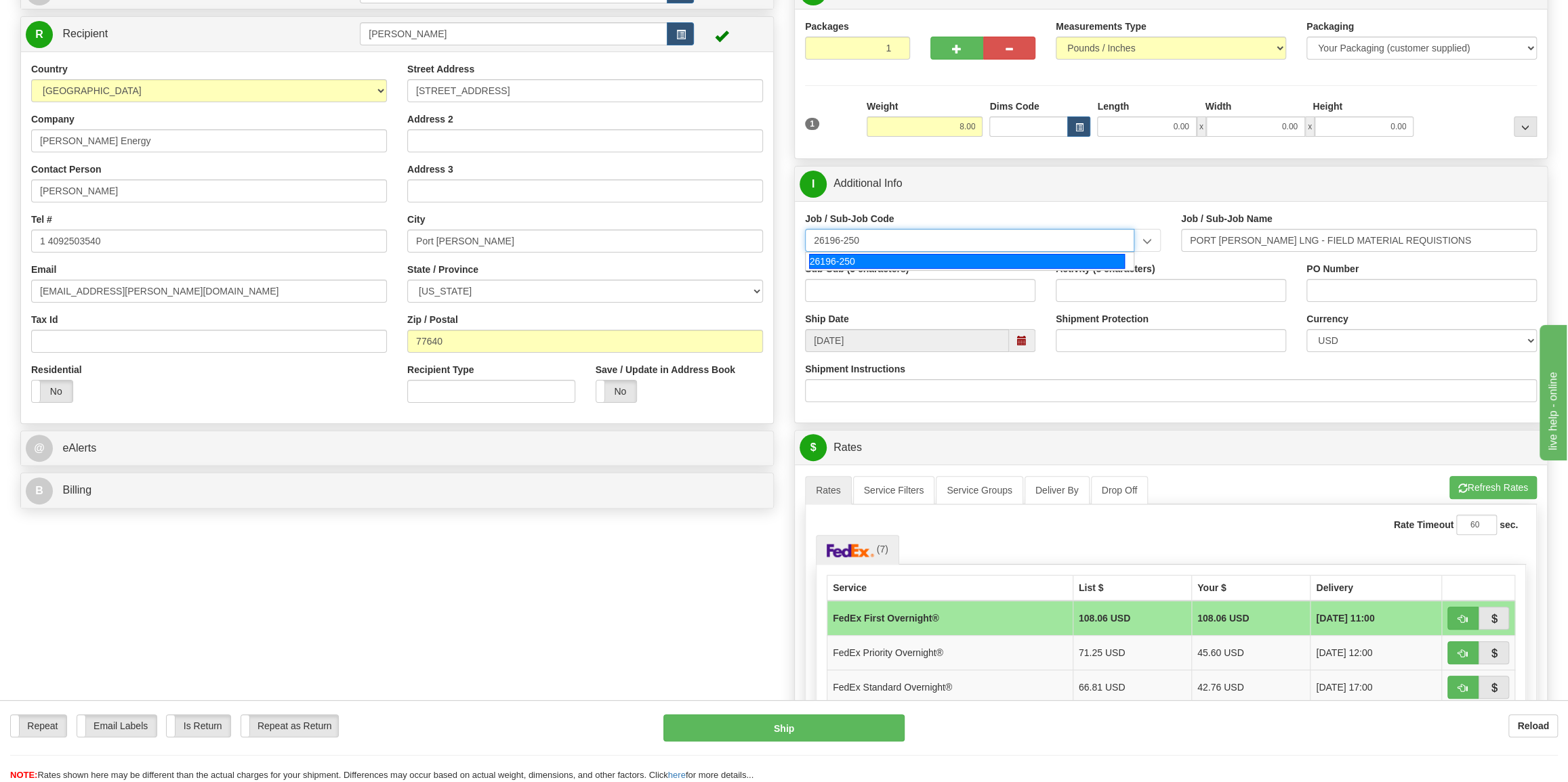
type input "26196-250"
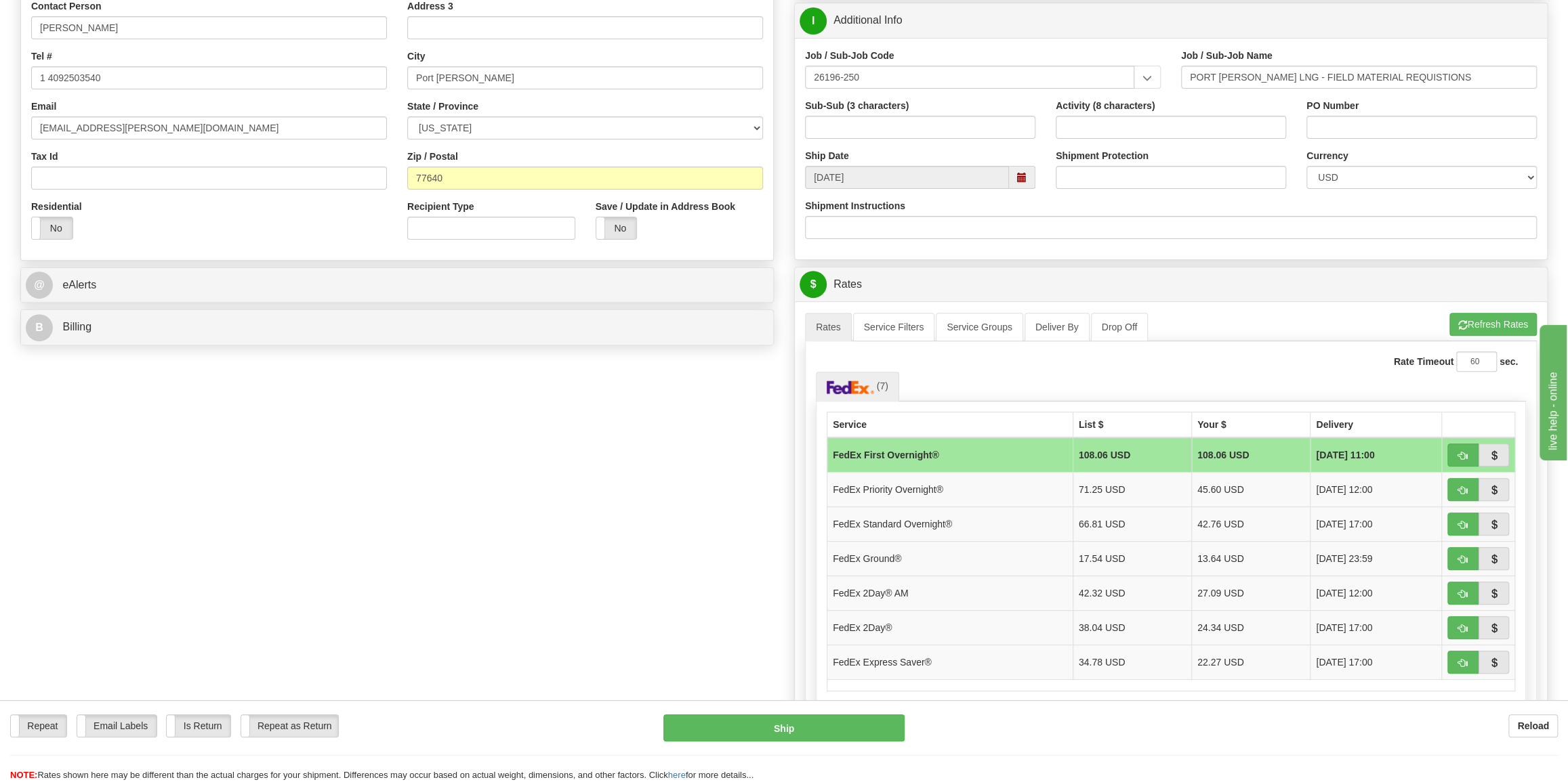
scroll to position [308, 0]
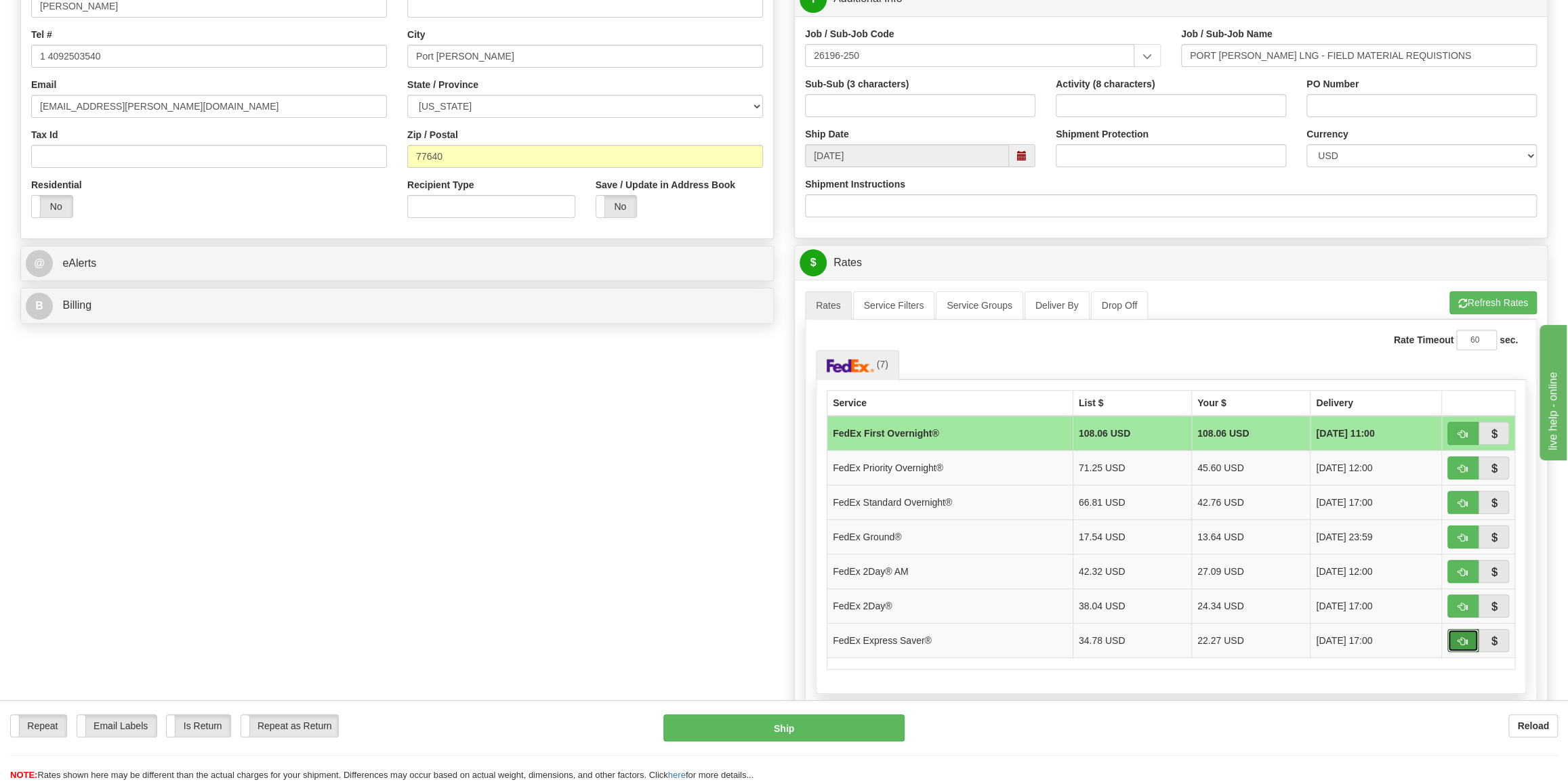
click at [1464, 632] on button "button" at bounding box center [1464, 640] width 31 height 23
type input "20"
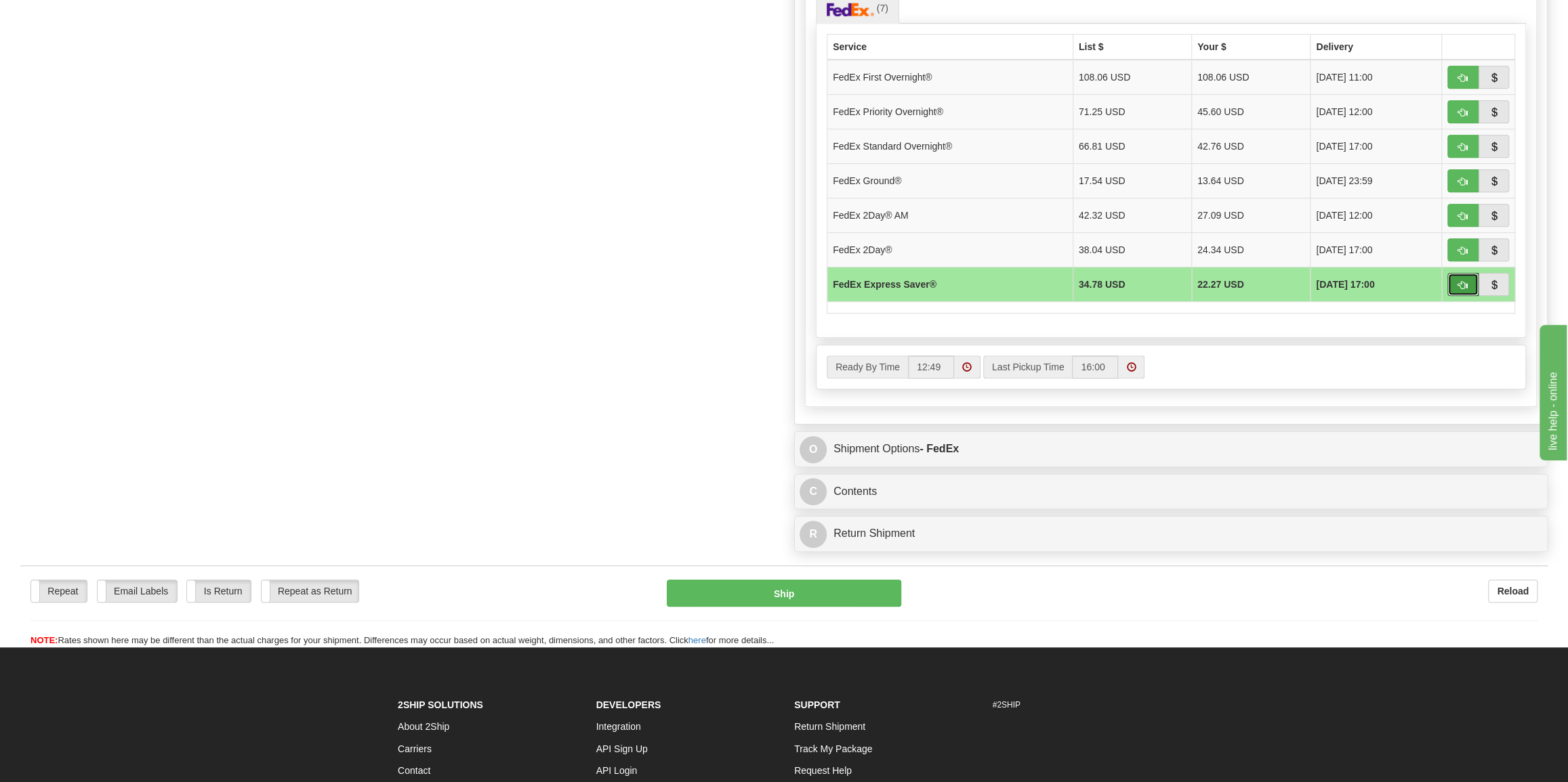
scroll to position [678, 0]
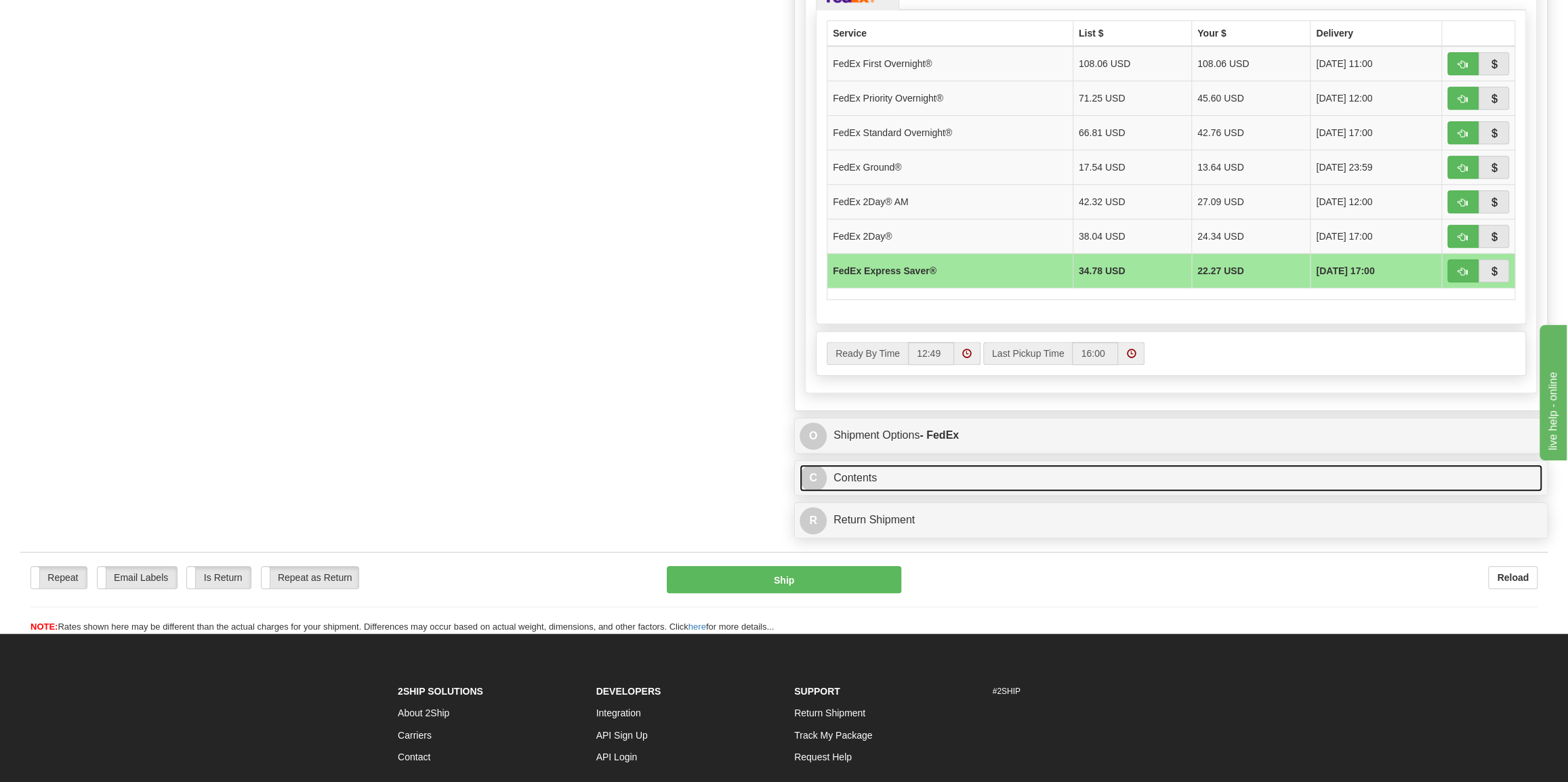
click at [855, 473] on link "C Contents" at bounding box center [1171, 478] width 743 height 27
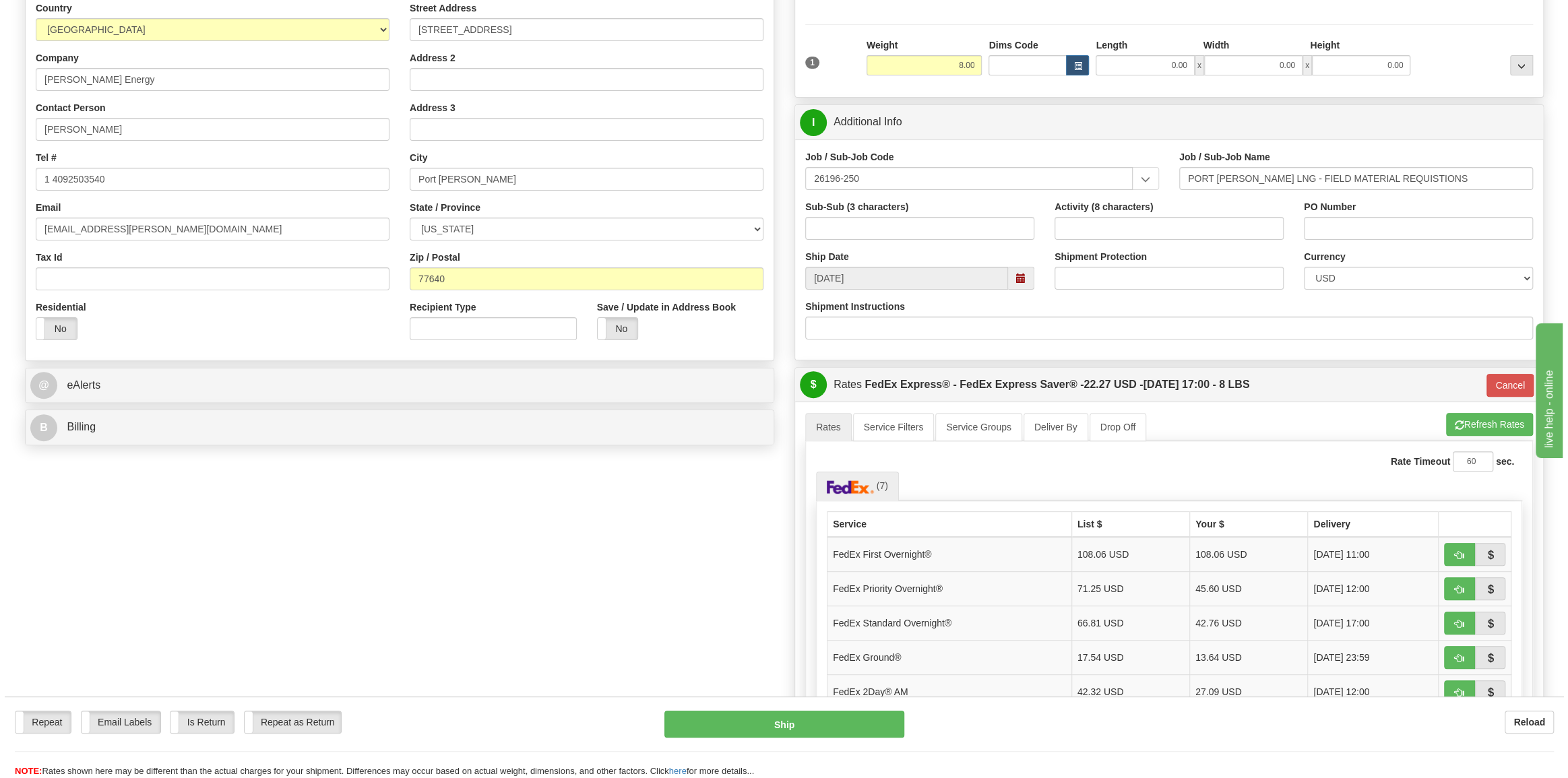
scroll to position [184, 0]
click at [1108, 273] on input "Shipment Protection" at bounding box center [1164, 277] width 229 height 23
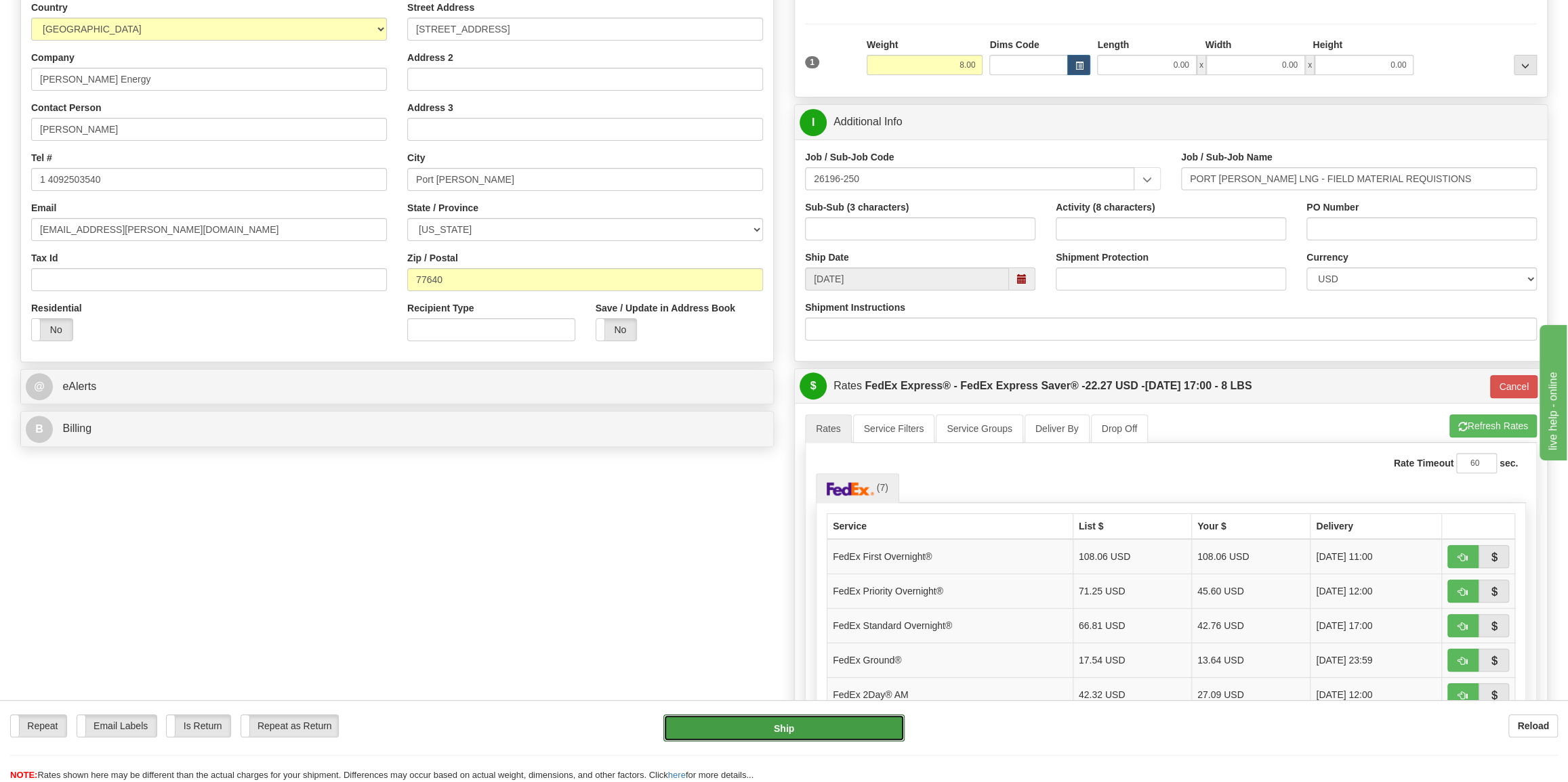
click at [766, 722] on button "Ship" at bounding box center [784, 728] width 241 height 27
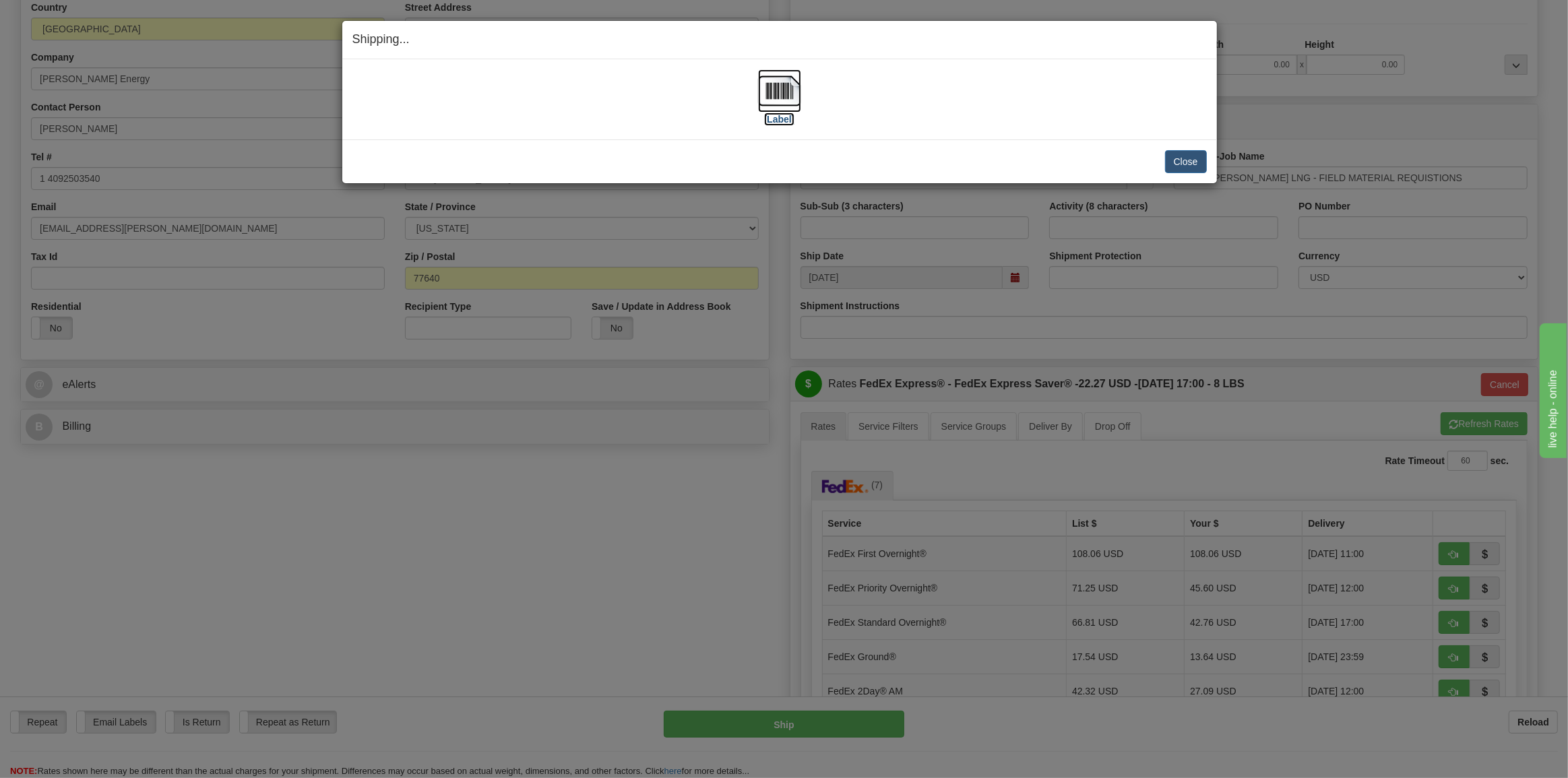
click at [782, 87] on img at bounding box center [779, 91] width 43 height 43
click at [1184, 158] on button "Close" at bounding box center [1185, 161] width 41 height 23
